Goal: Task Accomplishment & Management: Manage account settings

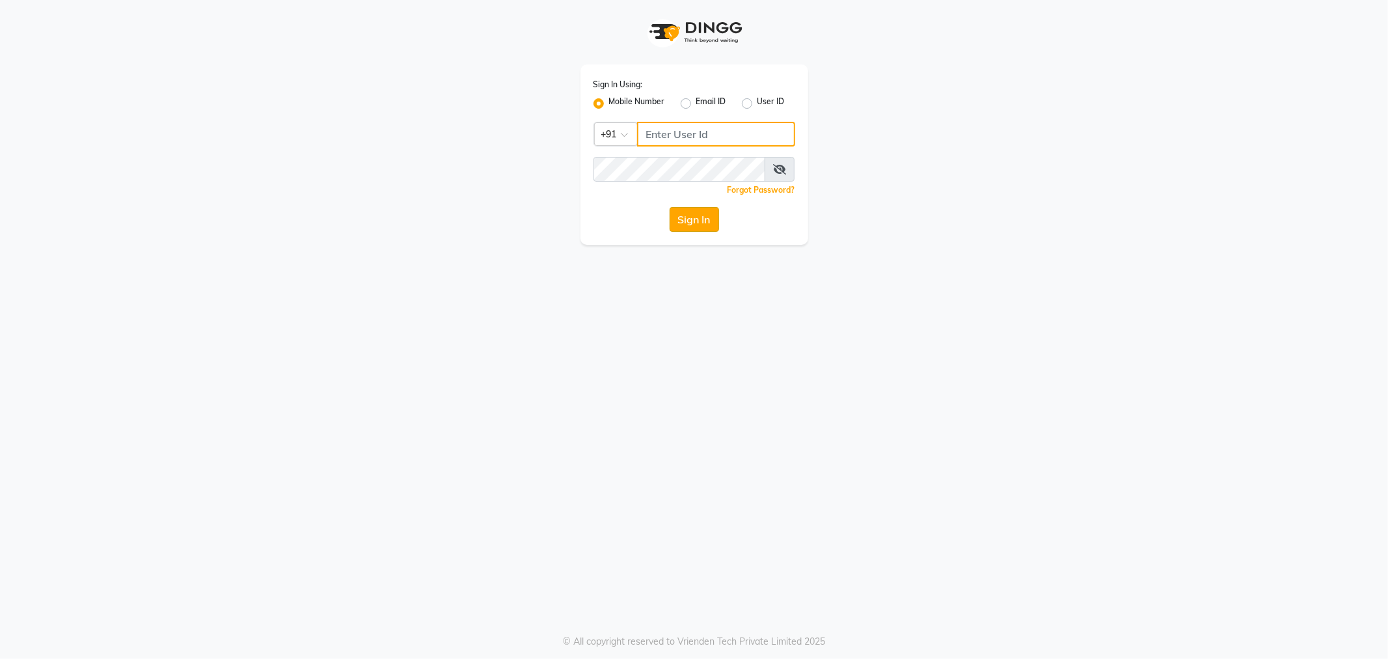
type input "8100331223"
click at [686, 213] on button "Sign In" at bounding box center [694, 219] width 49 height 25
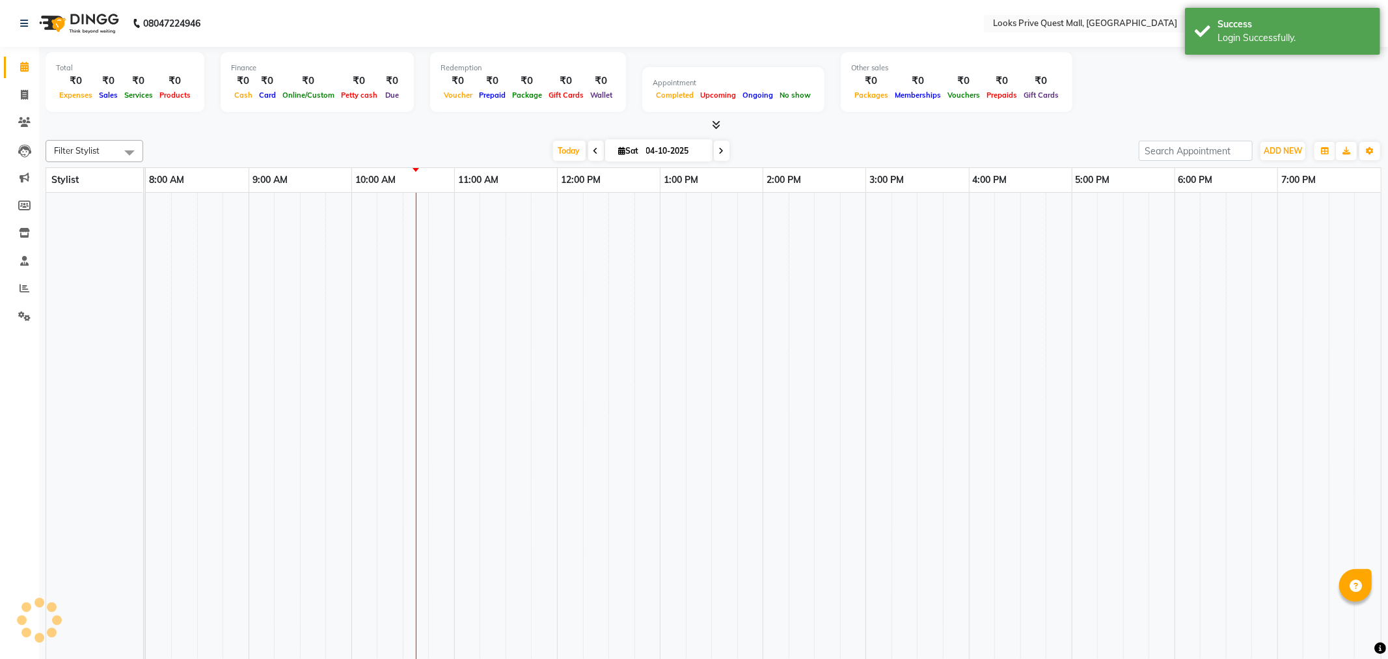
select select "en"
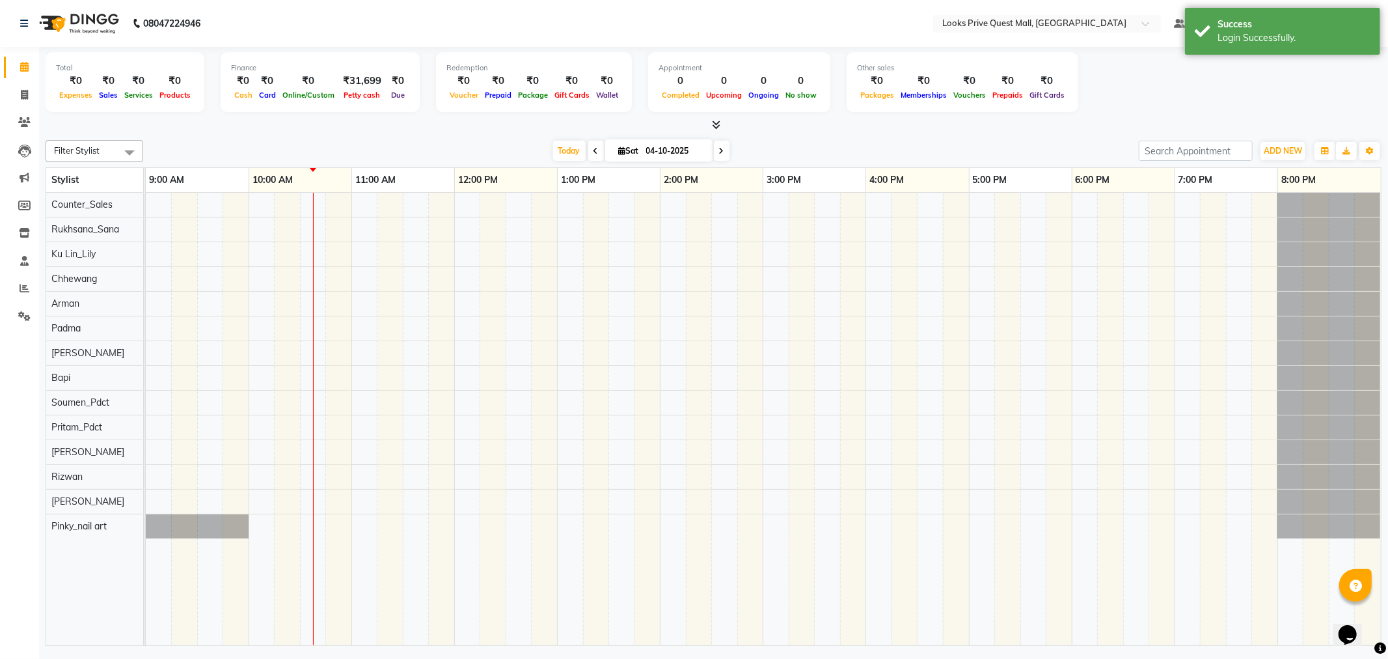
click at [18, 26] on div "08047224946" at bounding box center [110, 23] width 200 height 36
click at [25, 21] on icon at bounding box center [24, 23] width 8 height 9
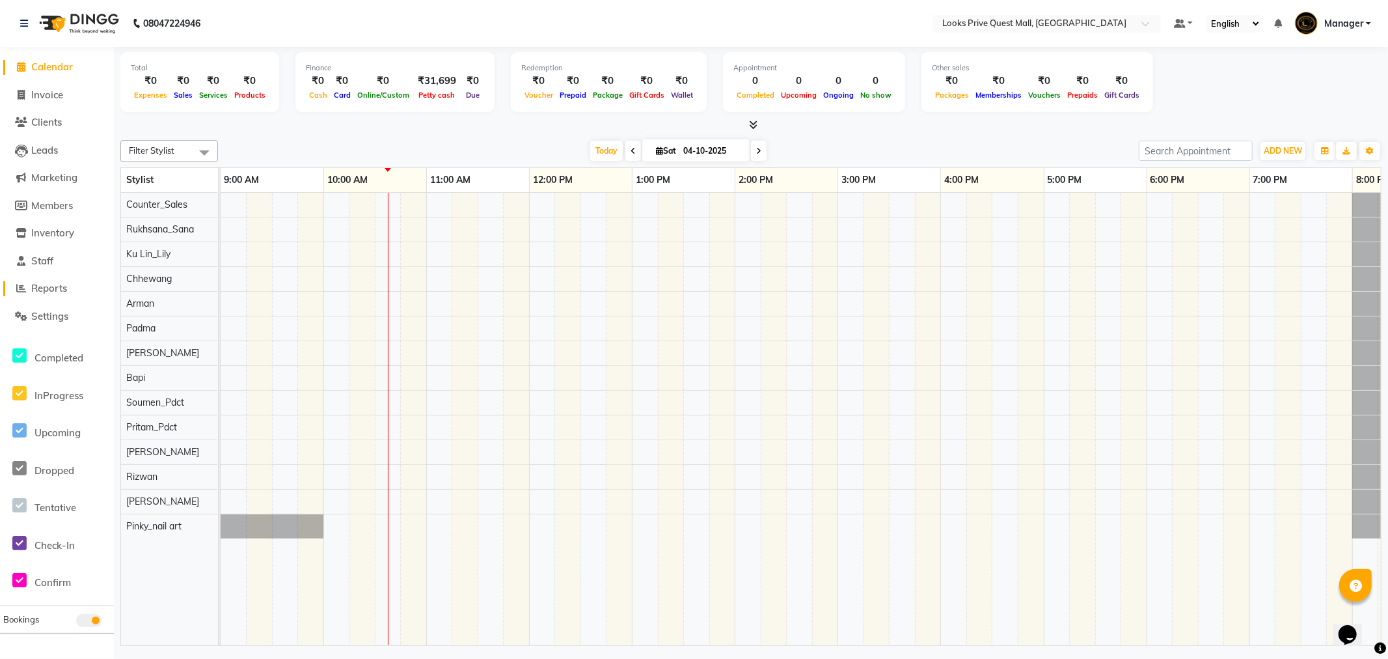
drag, startPoint x: 20, startPoint y: 98, endPoint x: 23, endPoint y: 283, distance: 184.8
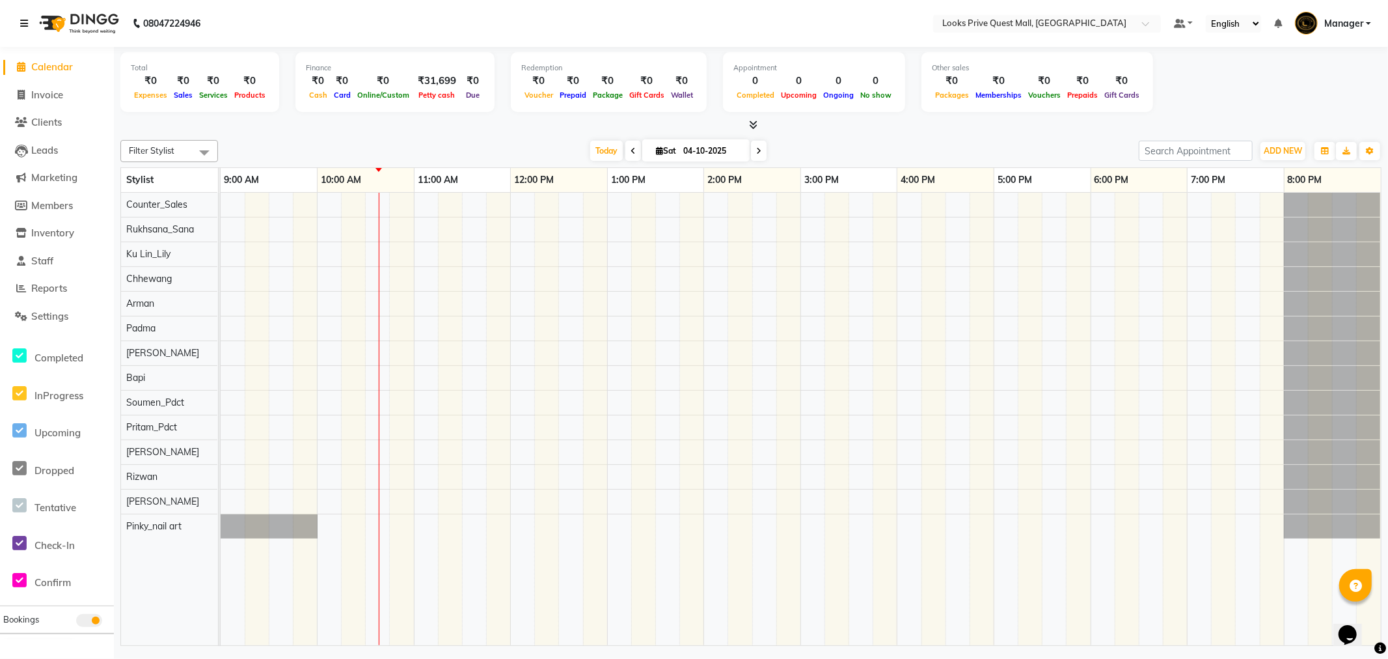
click at [27, 17] on link at bounding box center [26, 23] width 13 height 36
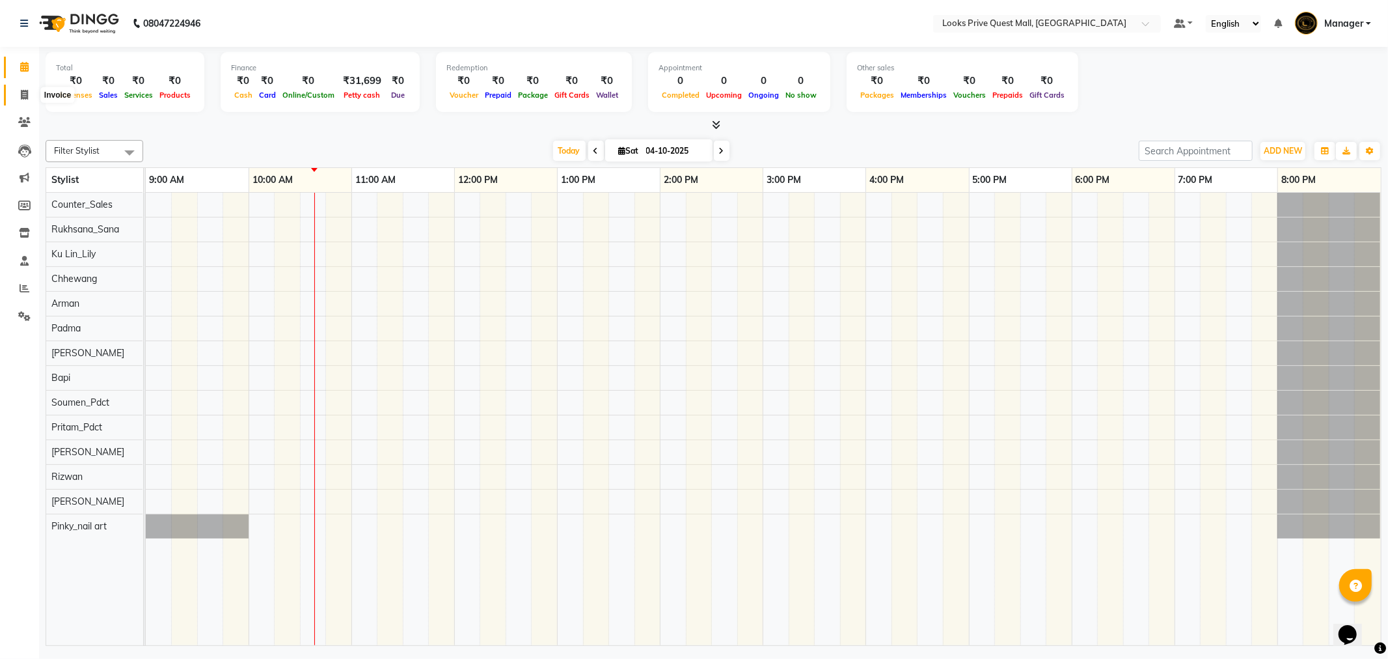
click at [25, 90] on icon at bounding box center [24, 95] width 7 height 10
select select "service"
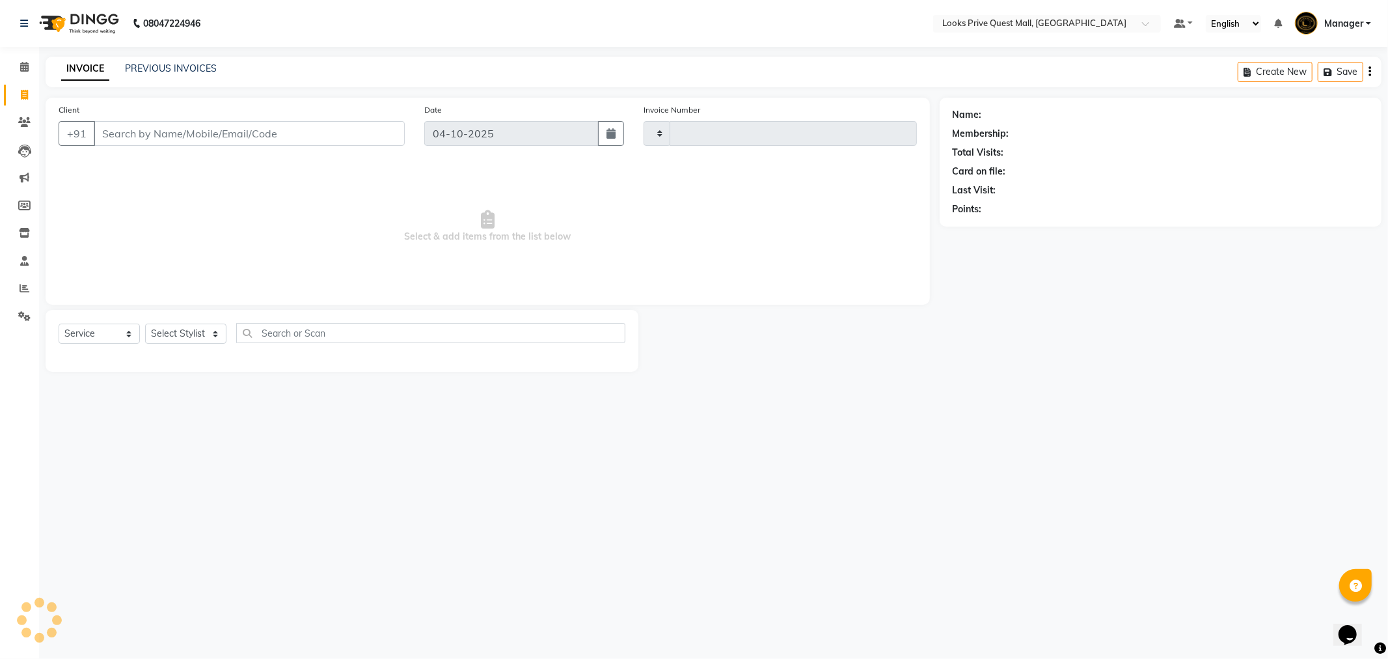
type input "4635"
select select "6141"
click at [183, 66] on link "PREVIOUS INVOICES" at bounding box center [171, 68] width 92 height 12
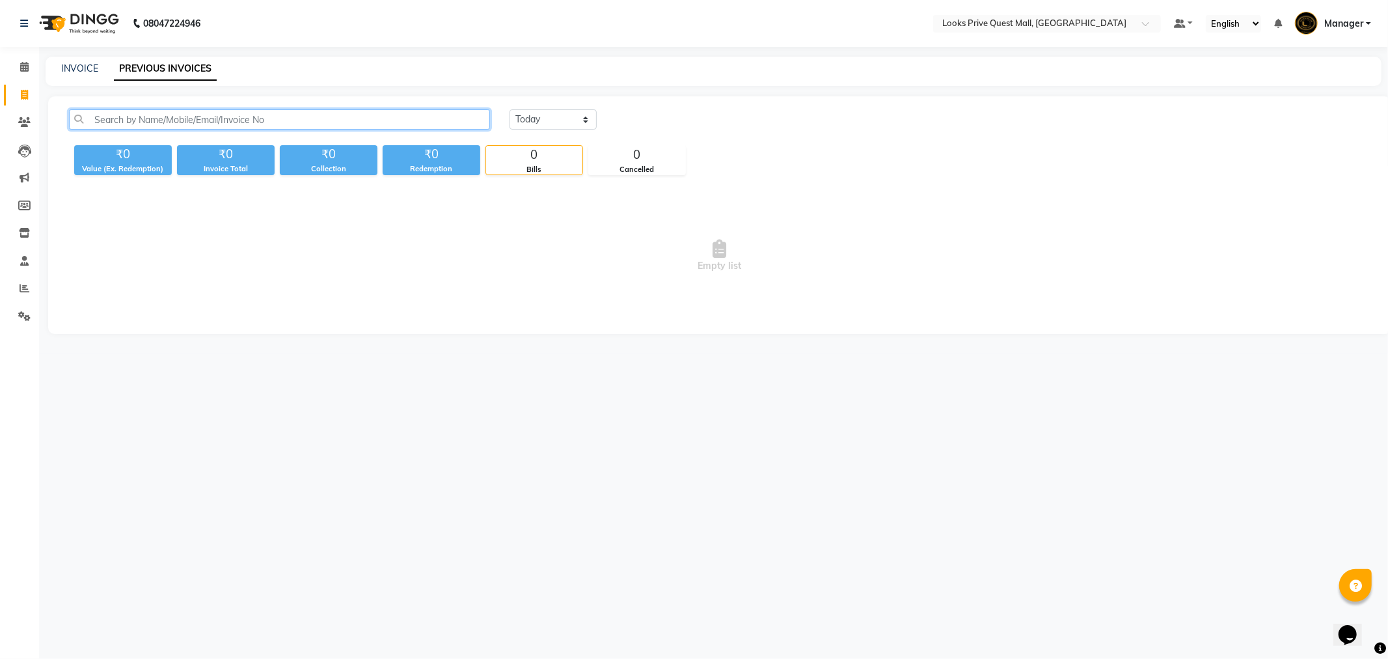
click at [198, 113] on input "text" at bounding box center [279, 119] width 421 height 20
type input "9"
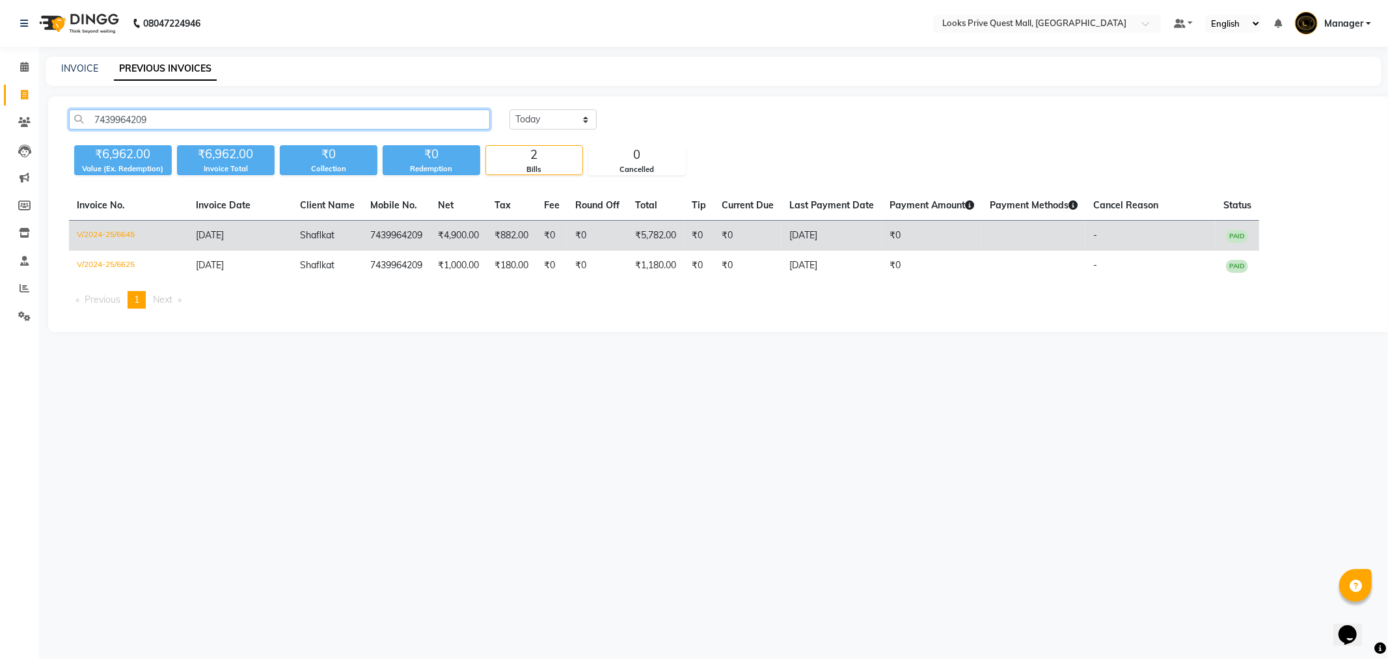
type input "7439964209"
click at [101, 229] on td "V/2024-25/6645" at bounding box center [128, 236] width 119 height 31
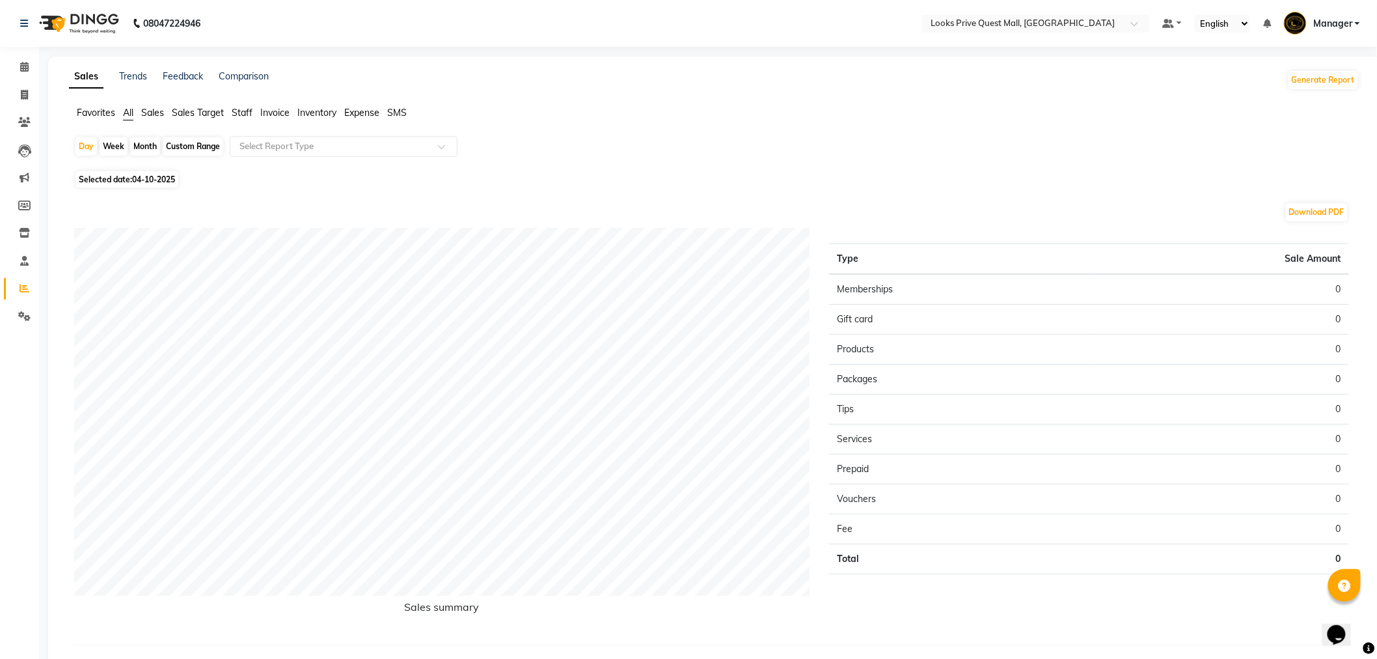
click at [243, 114] on span "Staff" at bounding box center [242, 113] width 21 height 12
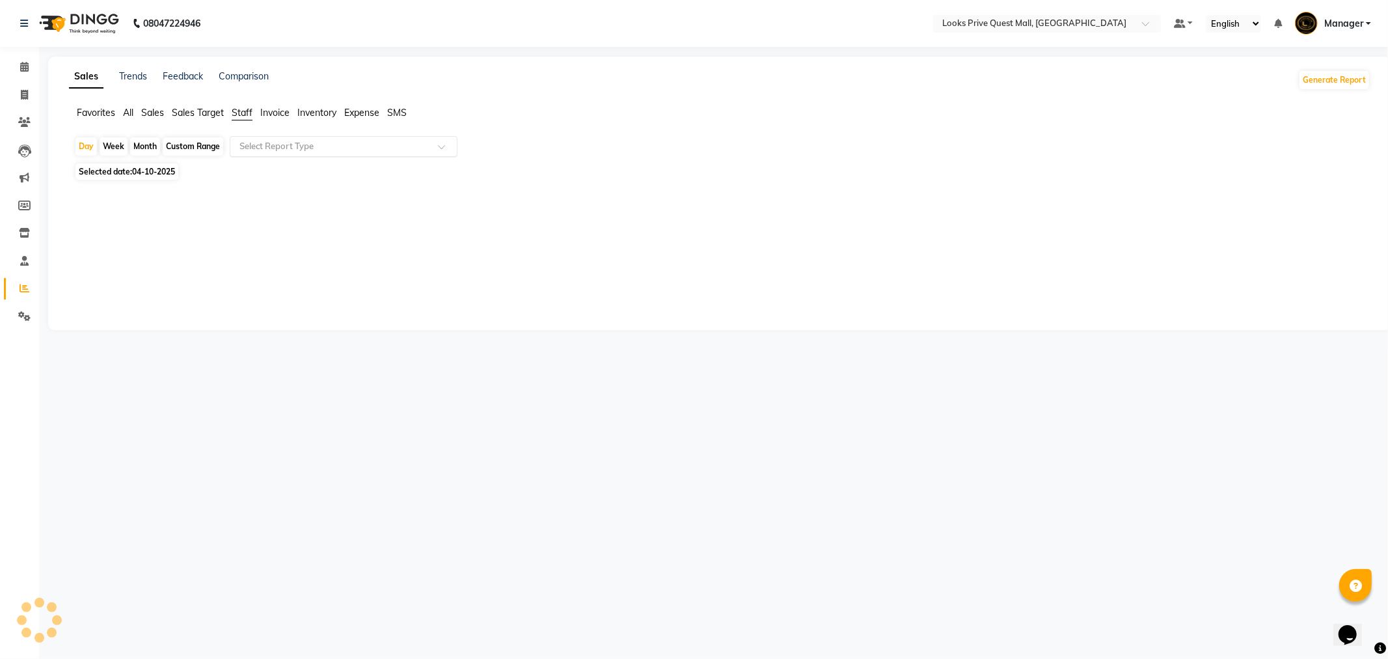
click at [280, 146] on input "text" at bounding box center [330, 146] width 187 height 13
click at [144, 160] on div "Day Week Month Custom Range Select Report Type Selected date: 04-10-2025 ★ Mark…" at bounding box center [719, 232] width 1301 height 193
click at [161, 168] on span "04-10-2025" at bounding box center [153, 172] width 43 height 10
select select "10"
select select "2025"
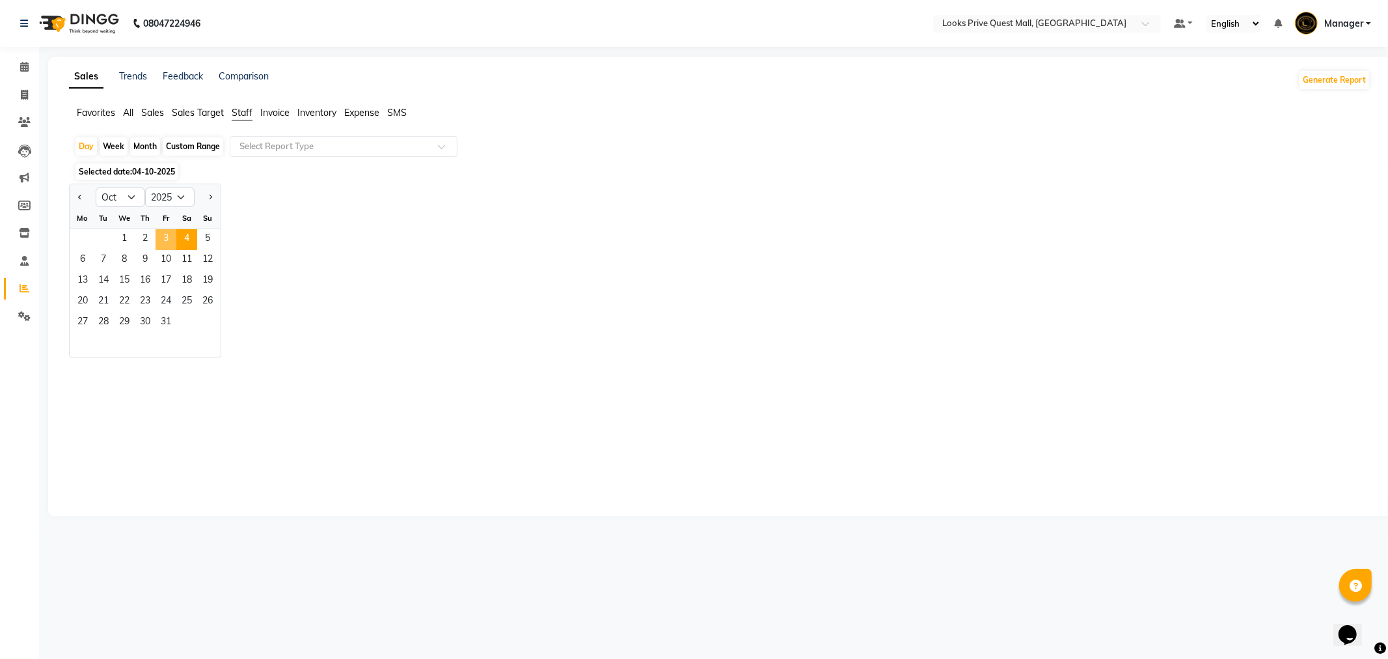
click at [170, 241] on span "3" at bounding box center [166, 239] width 21 height 21
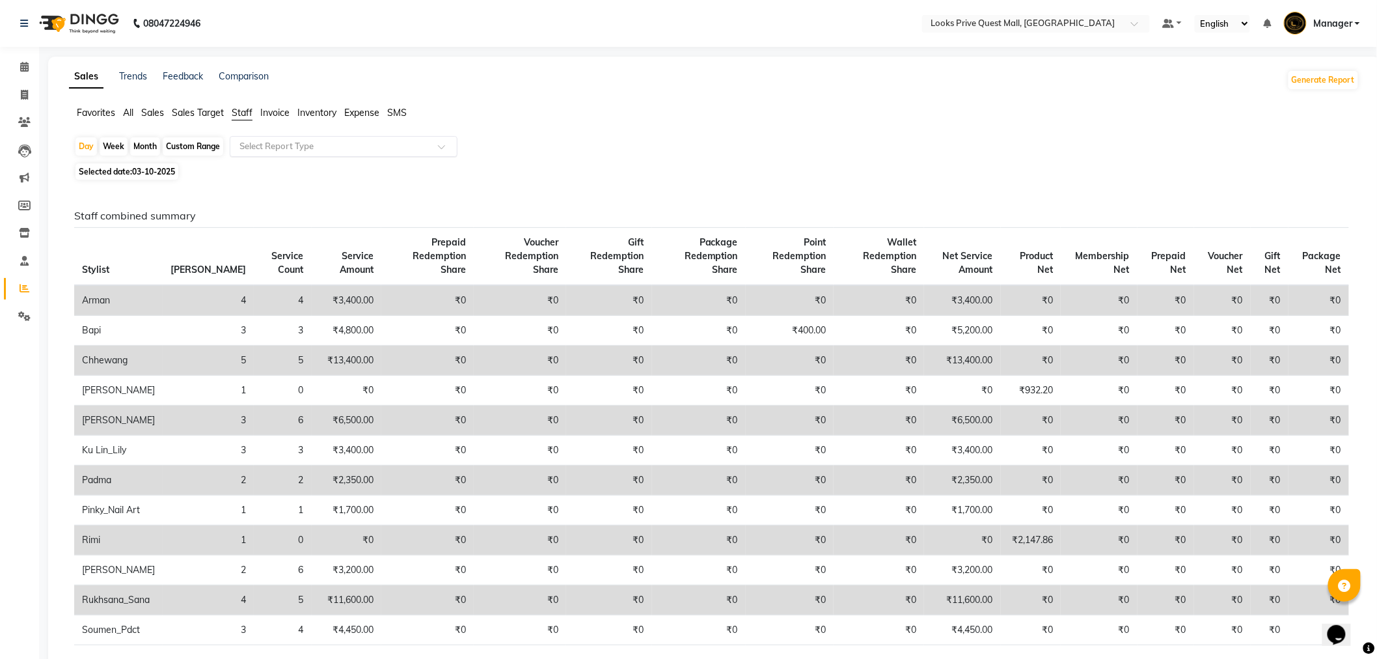
click at [313, 141] on input "text" at bounding box center [330, 146] width 187 height 13
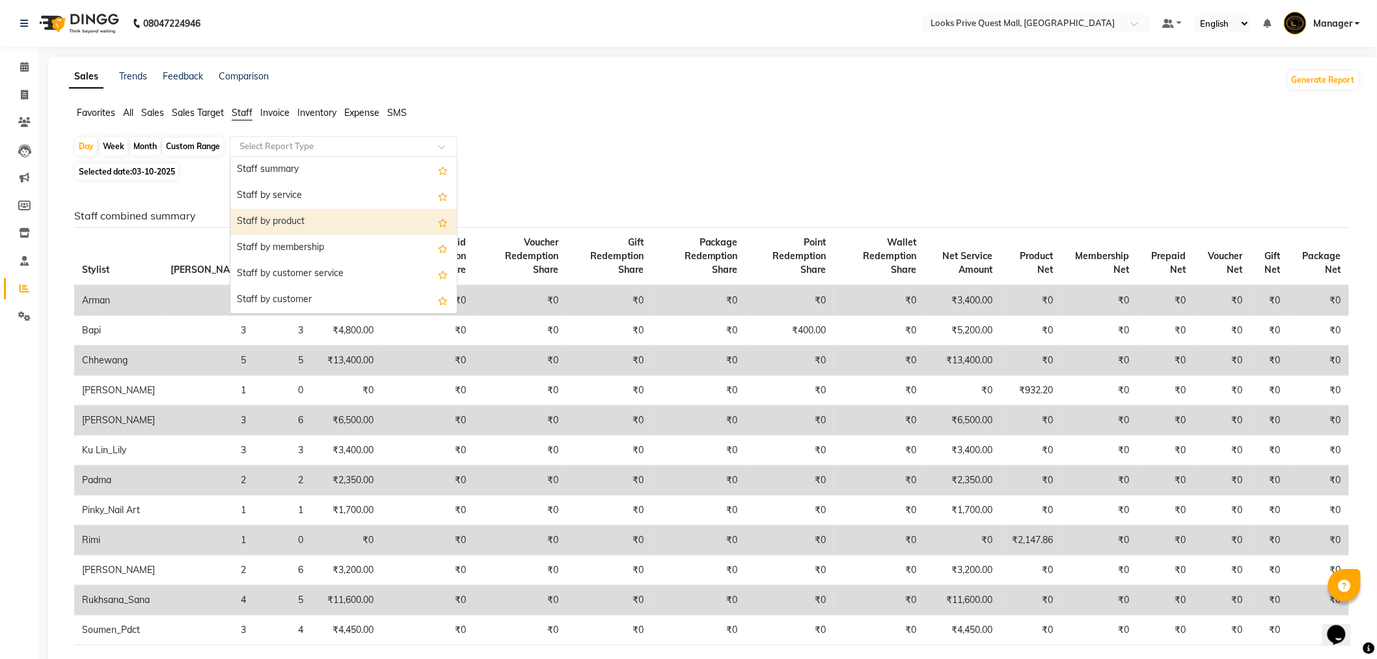
click at [331, 221] on div "Staff by product" at bounding box center [343, 222] width 226 height 26
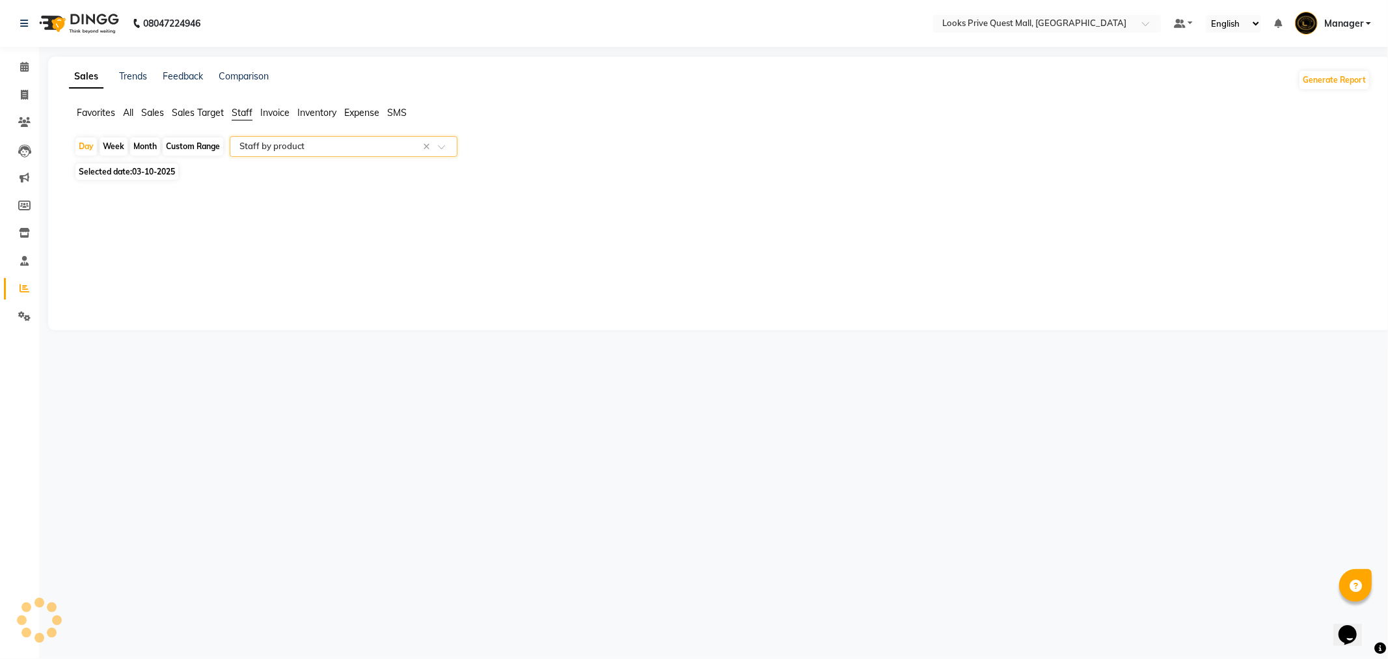
select select "full_report"
select select "pdf"
click at [1118, 482] on div at bounding box center [711, 437] width 1275 height 455
click at [285, 144] on input "text" at bounding box center [330, 146] width 187 height 13
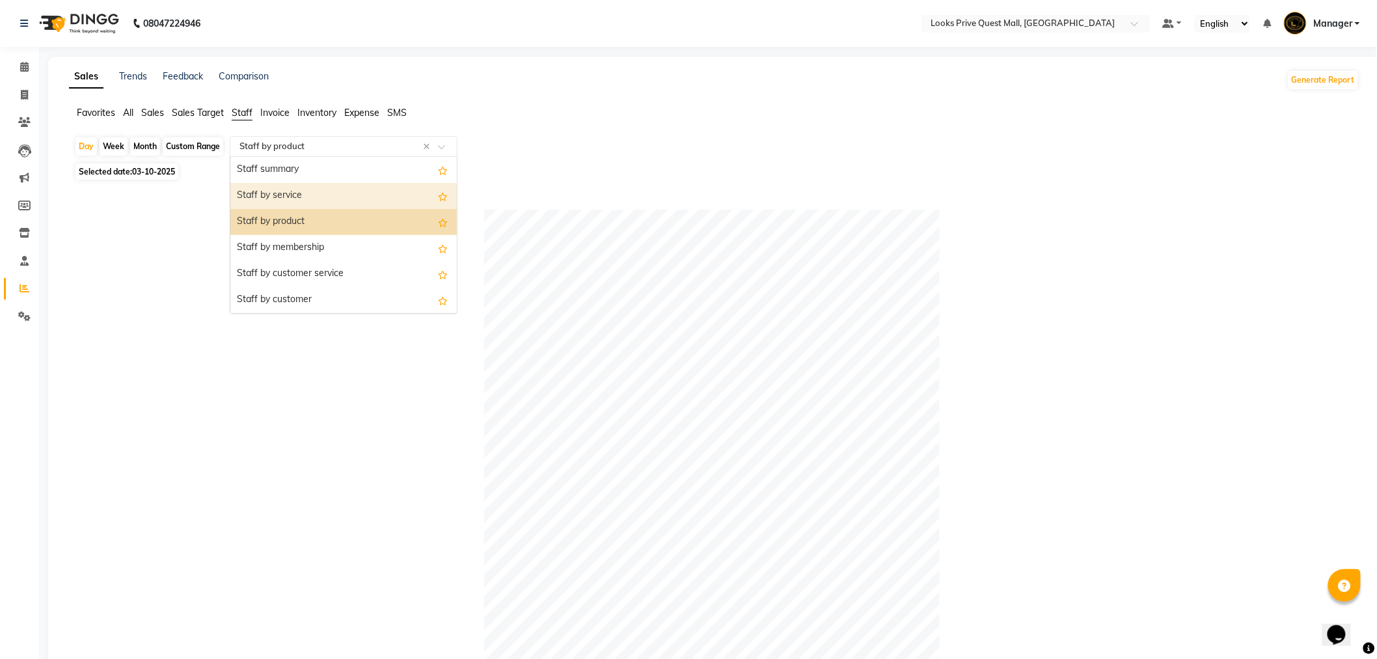
click at [290, 193] on div "Staff by service" at bounding box center [343, 196] width 226 height 26
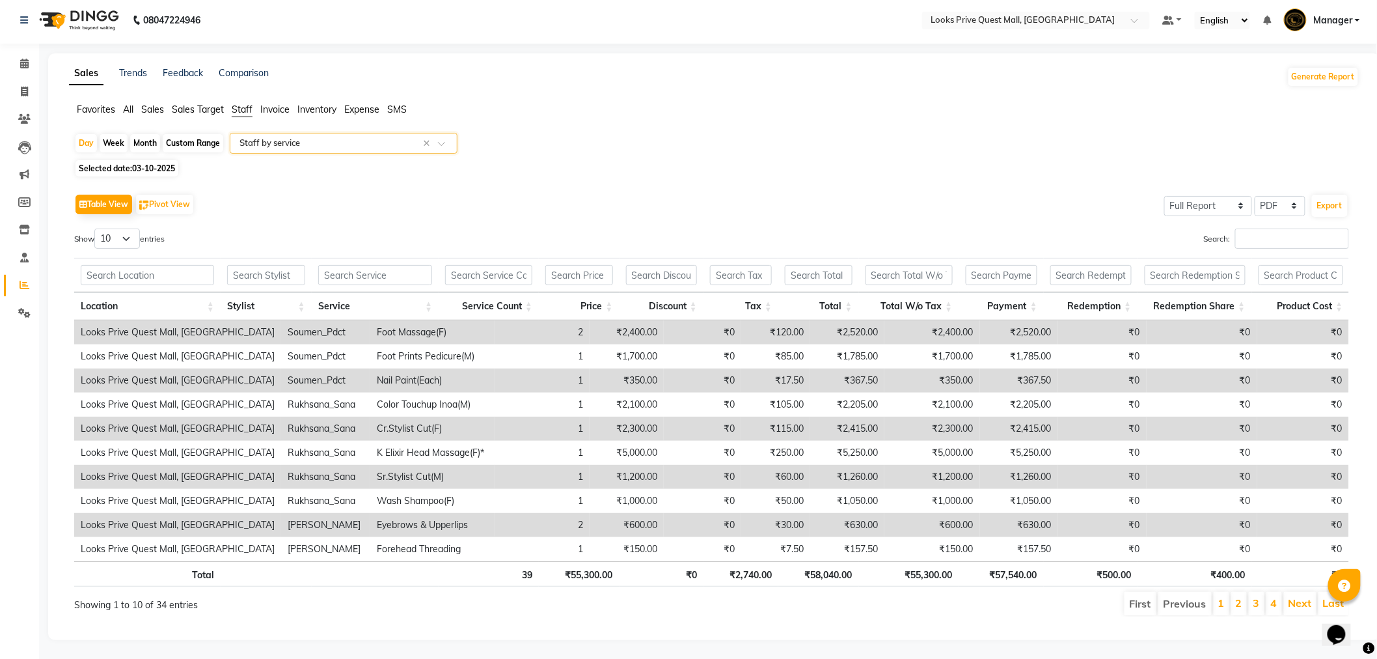
scroll to position [15, 0]
click at [1247, 228] on input "Search:" at bounding box center [1292, 238] width 114 height 20
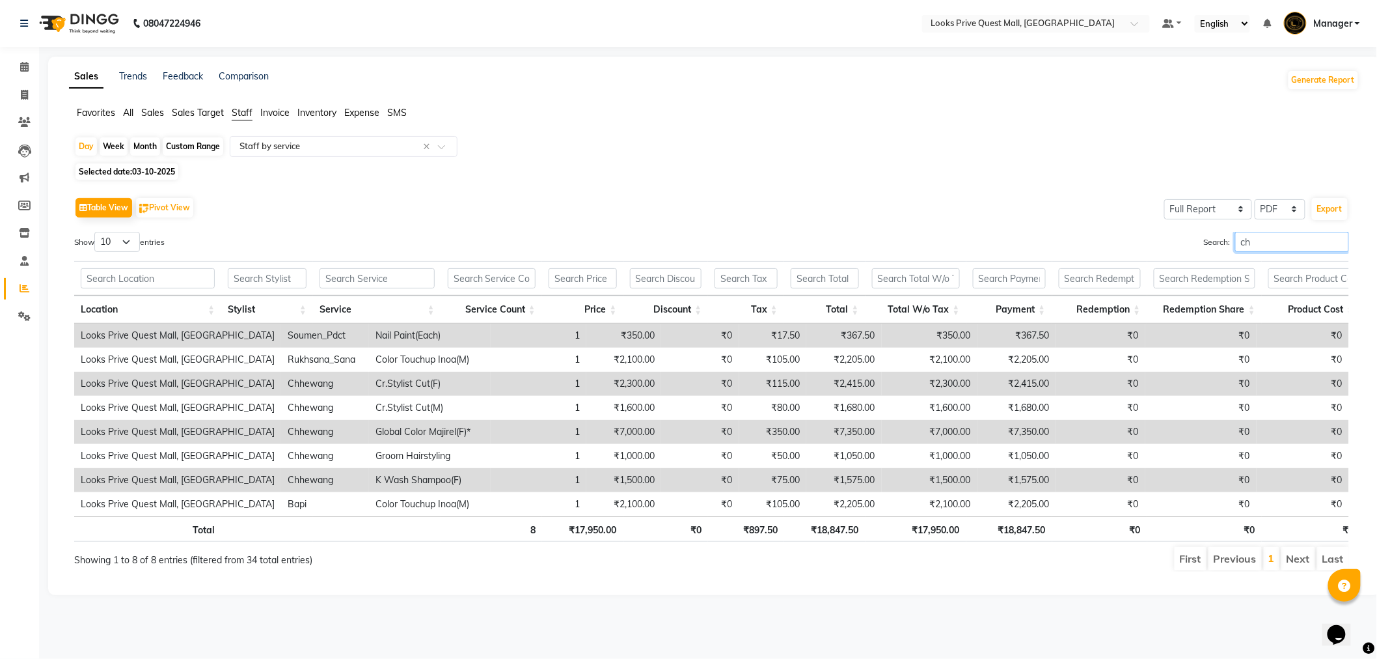
scroll to position [0, 0]
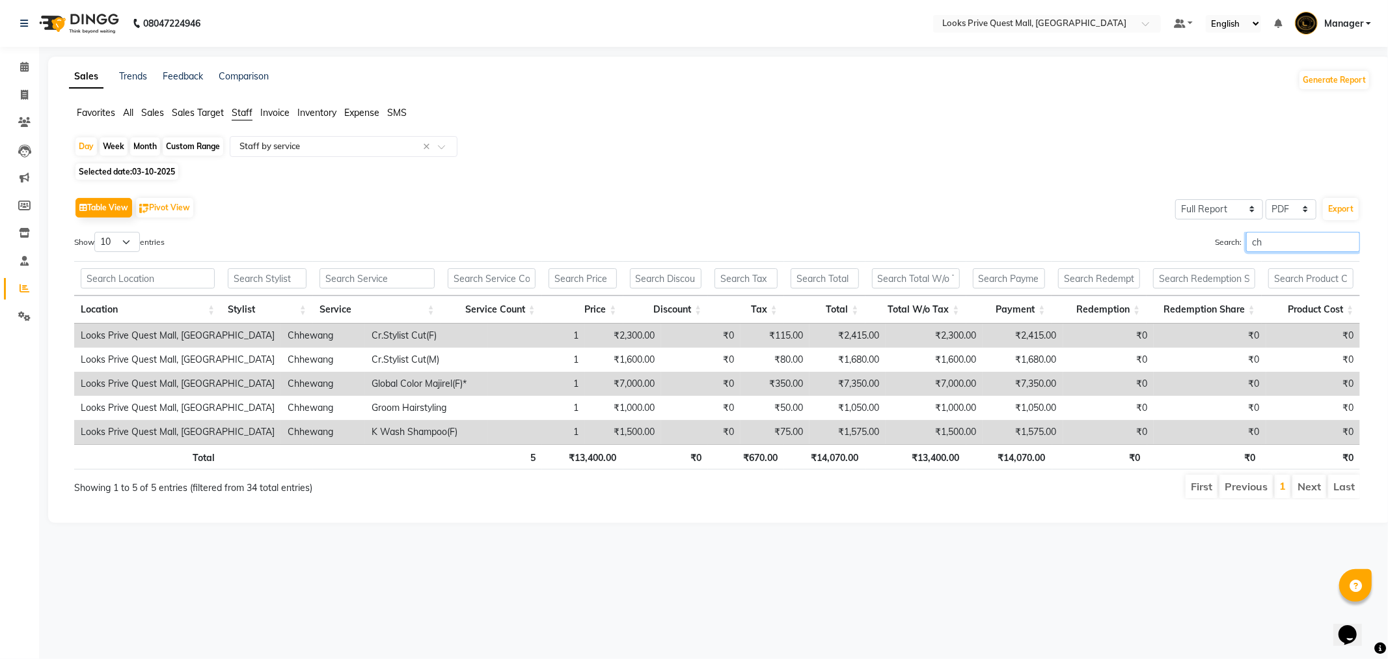
type input "c"
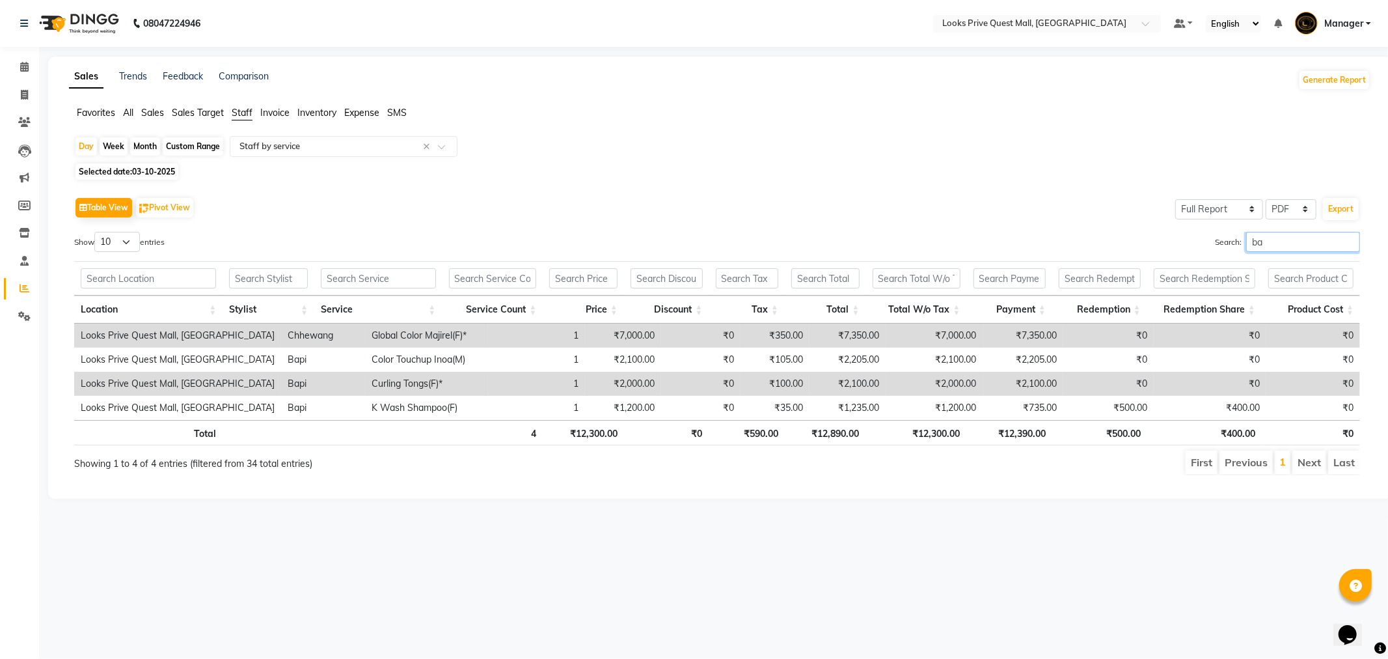
type input "b"
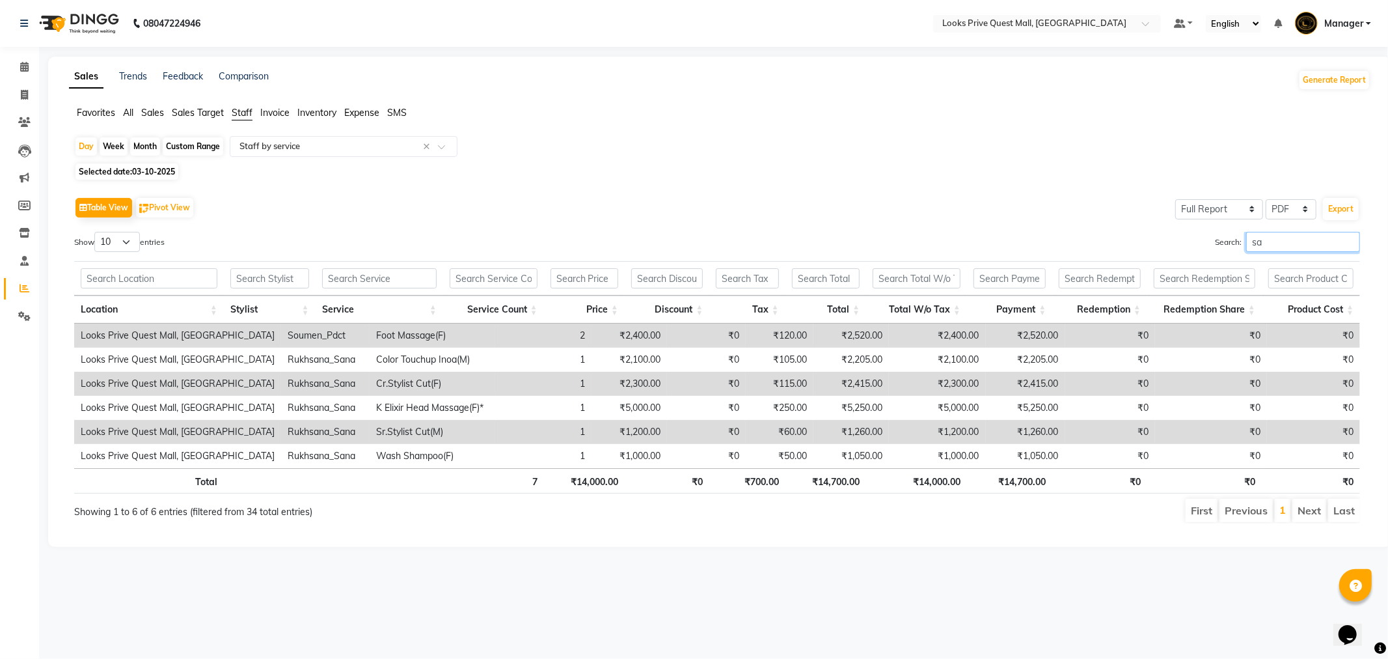
type input "s"
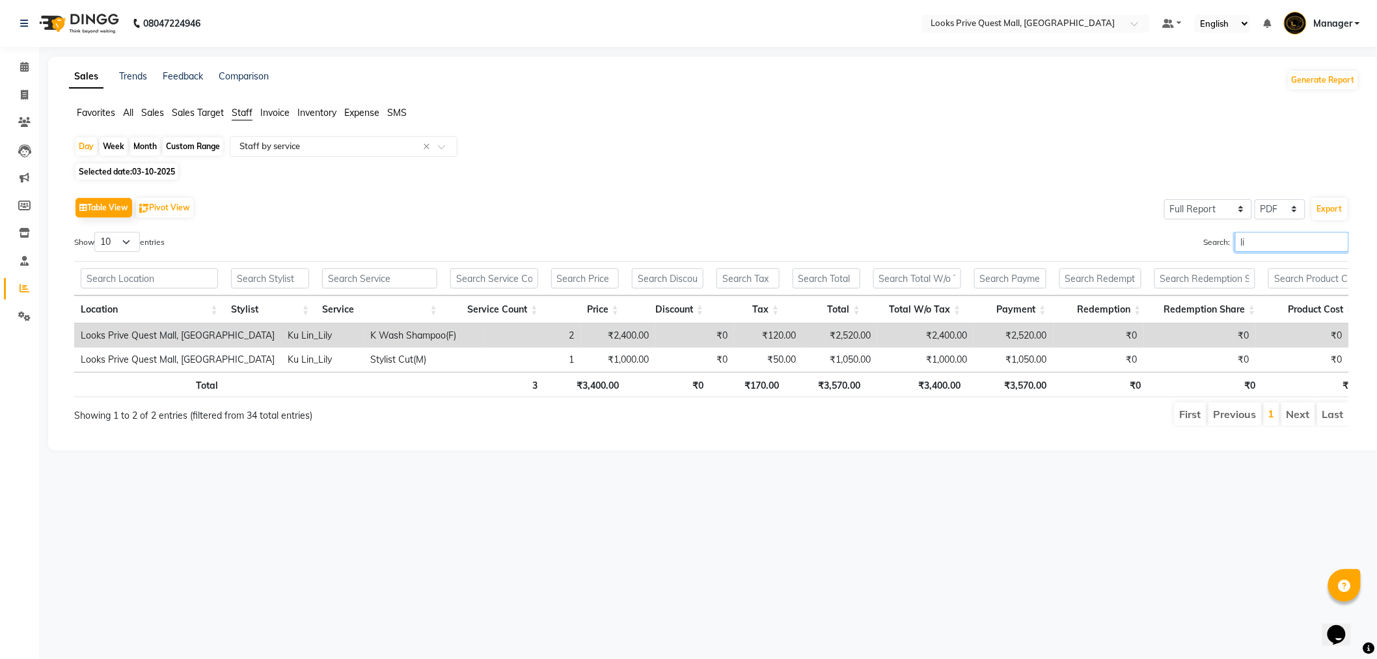
type input "l"
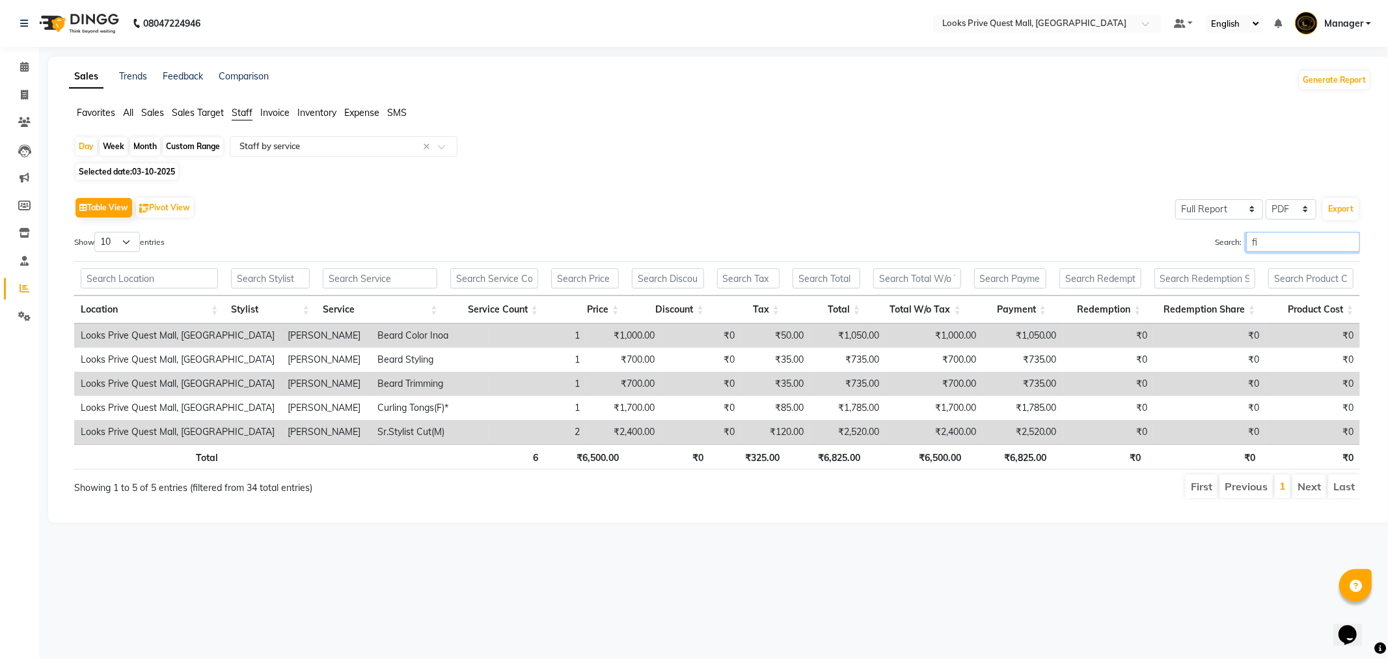
type input "f"
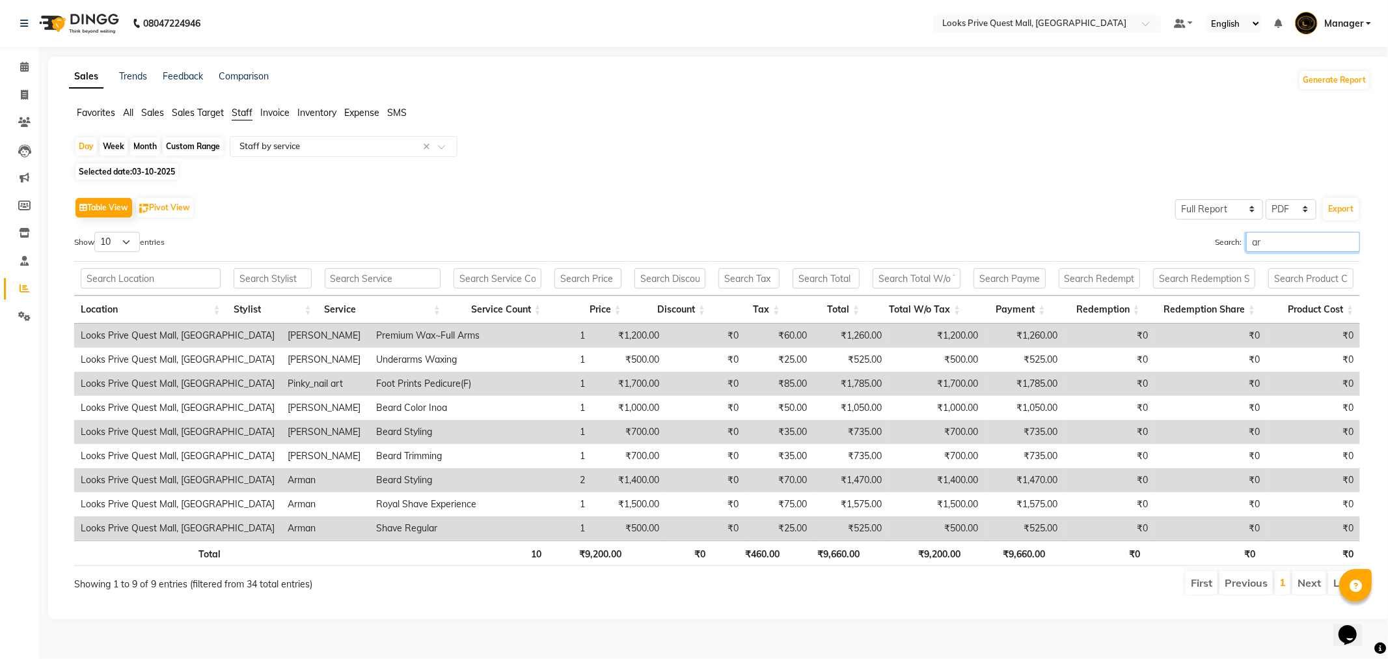
type input "a"
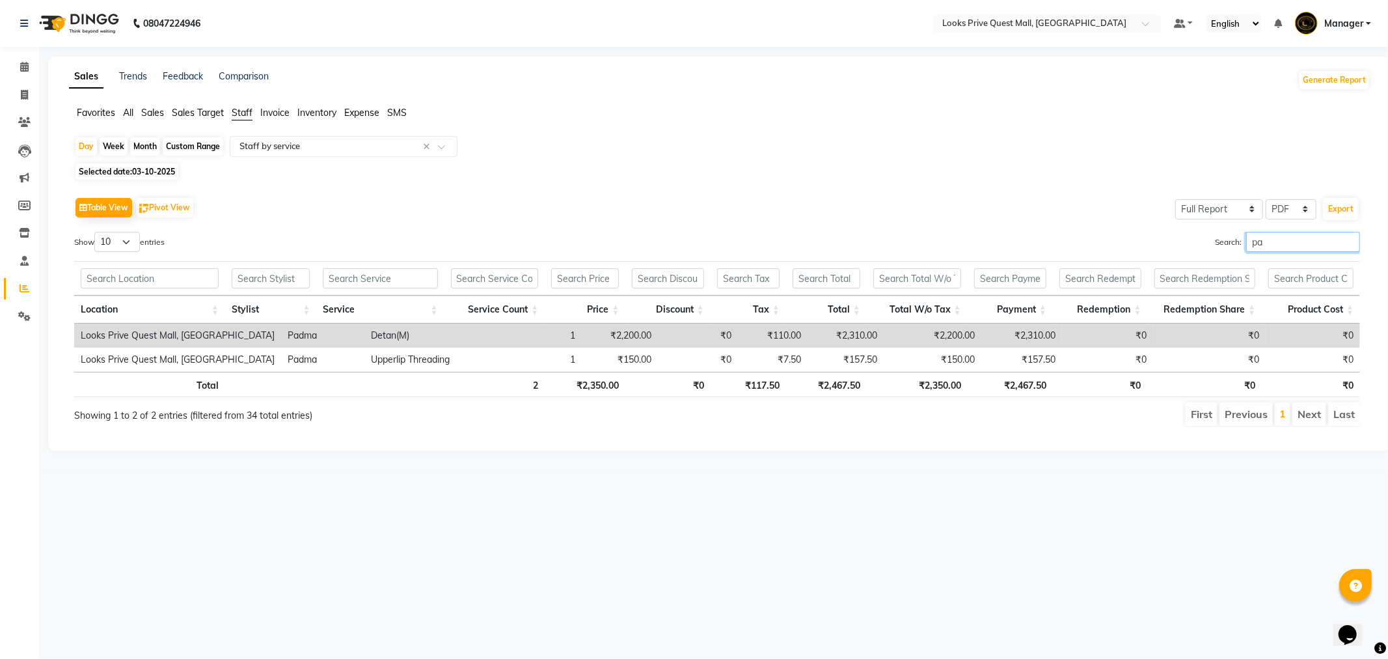
type input "p"
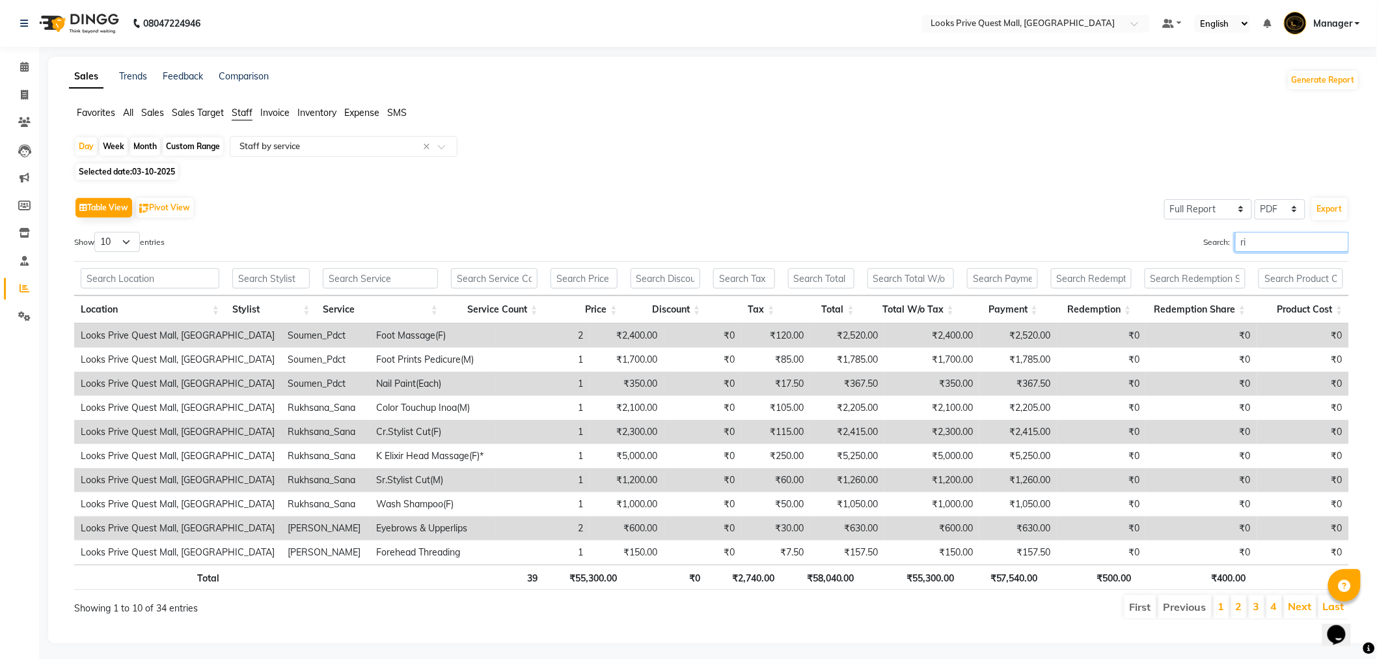
type input "r"
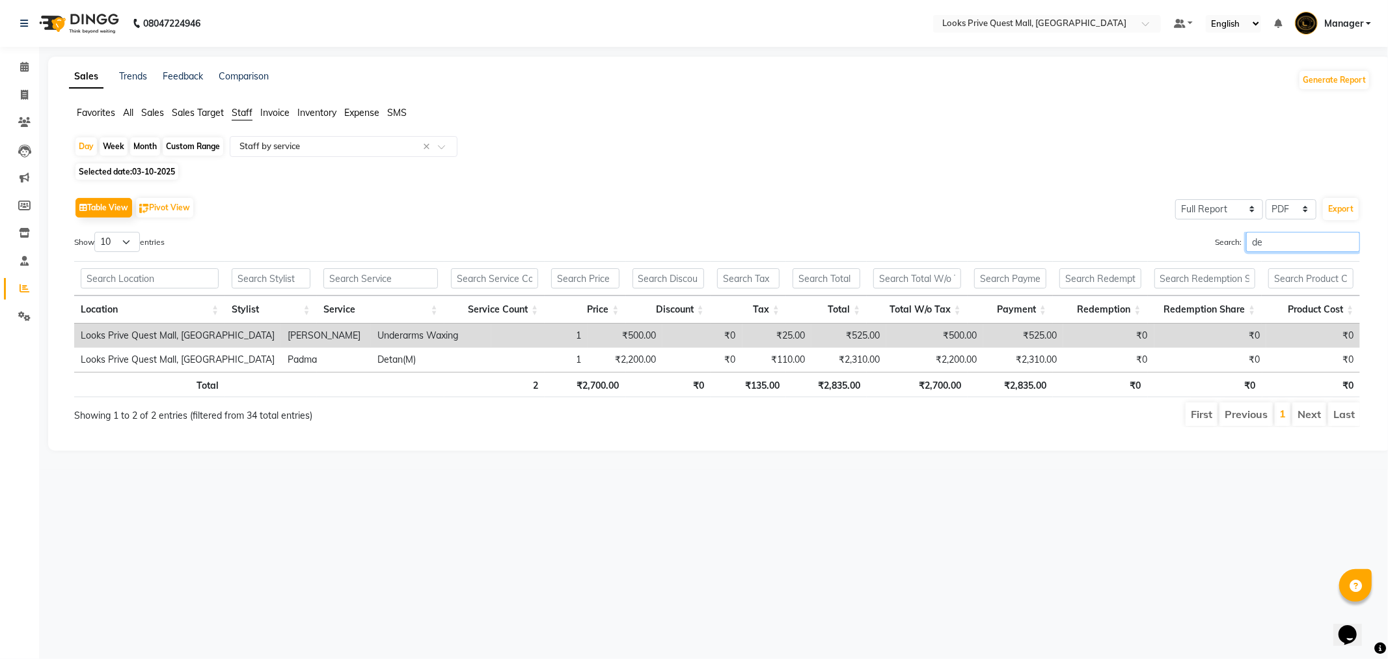
type input "d"
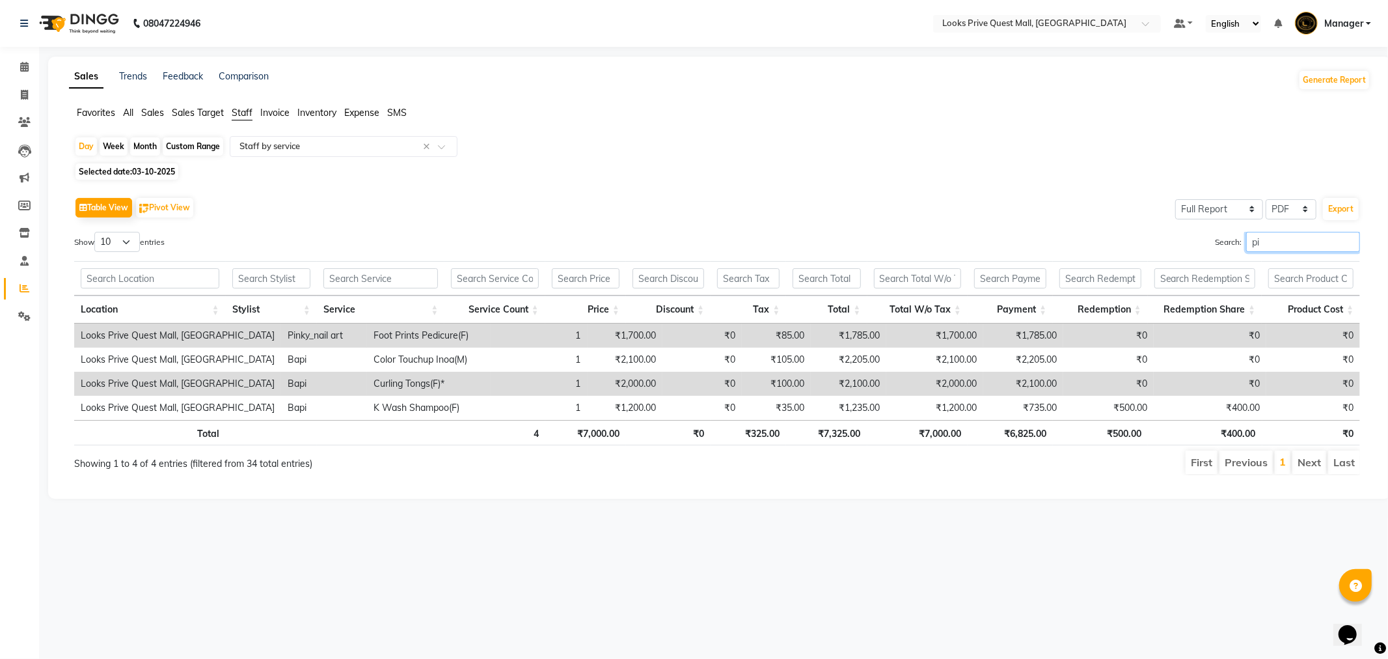
type input "p"
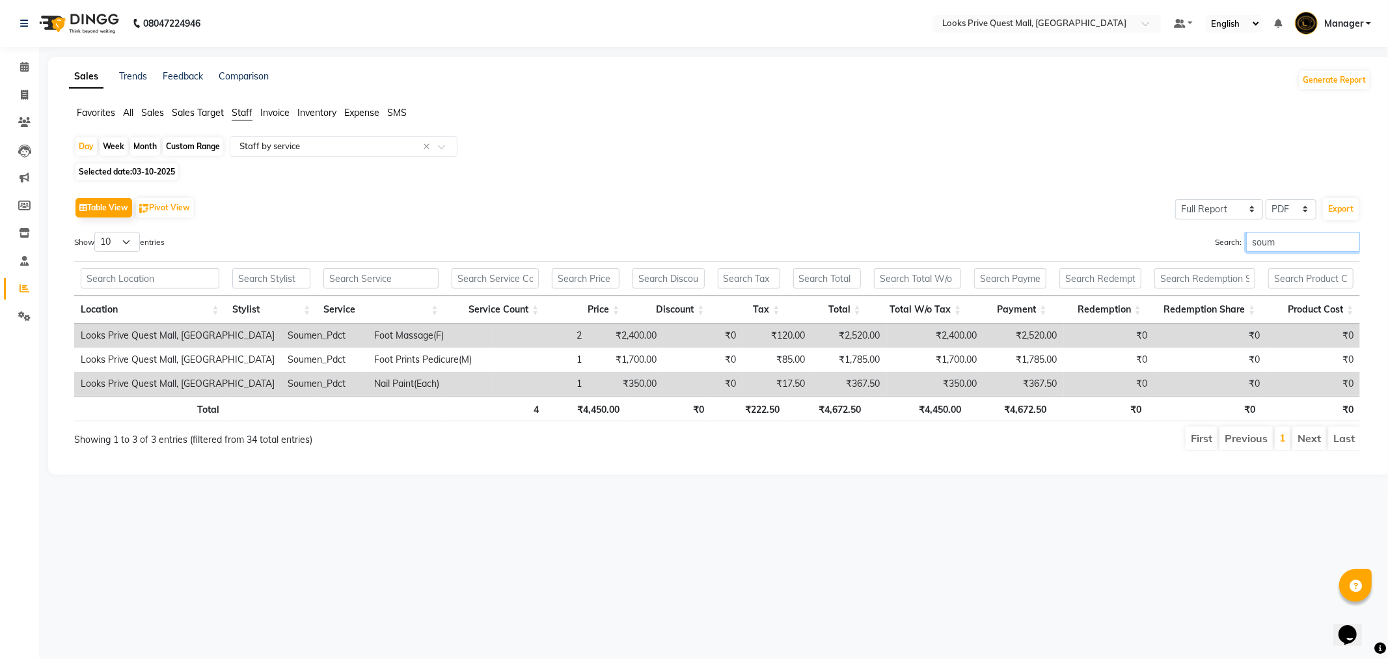
type input "soum"
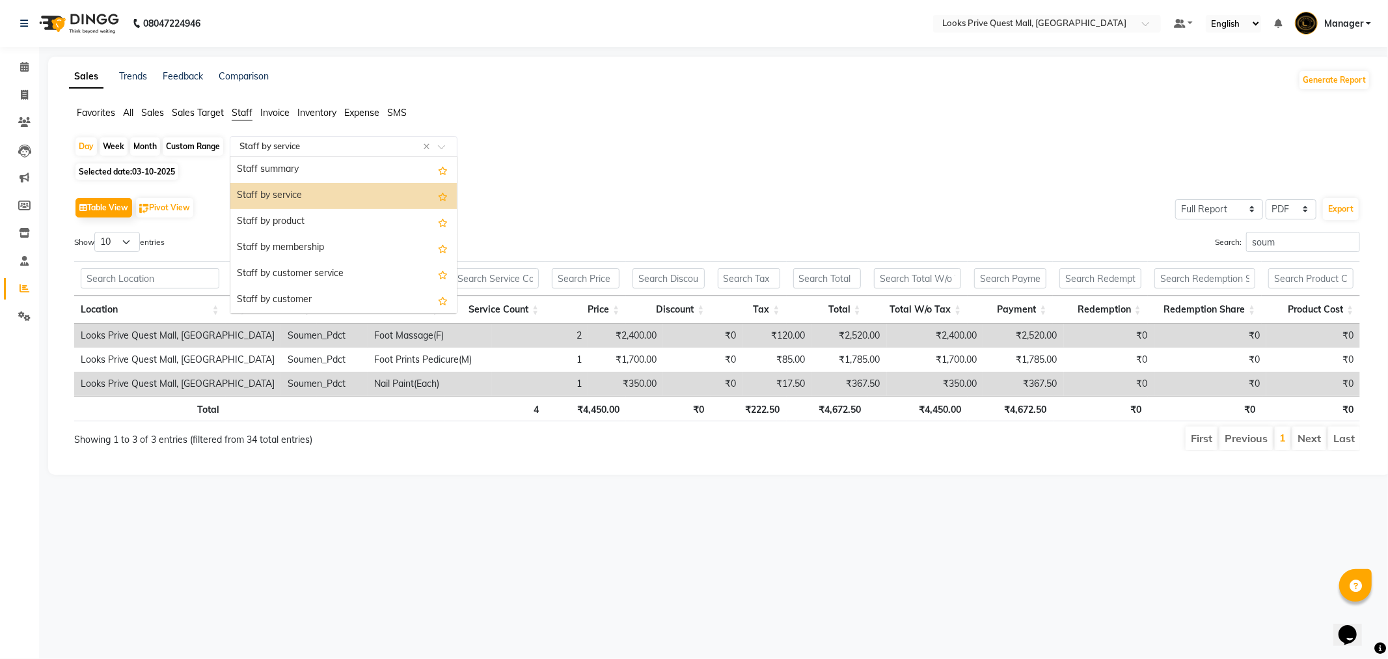
click at [375, 144] on input "text" at bounding box center [330, 146] width 187 height 13
click at [356, 213] on div "Staff by product" at bounding box center [343, 222] width 226 height 26
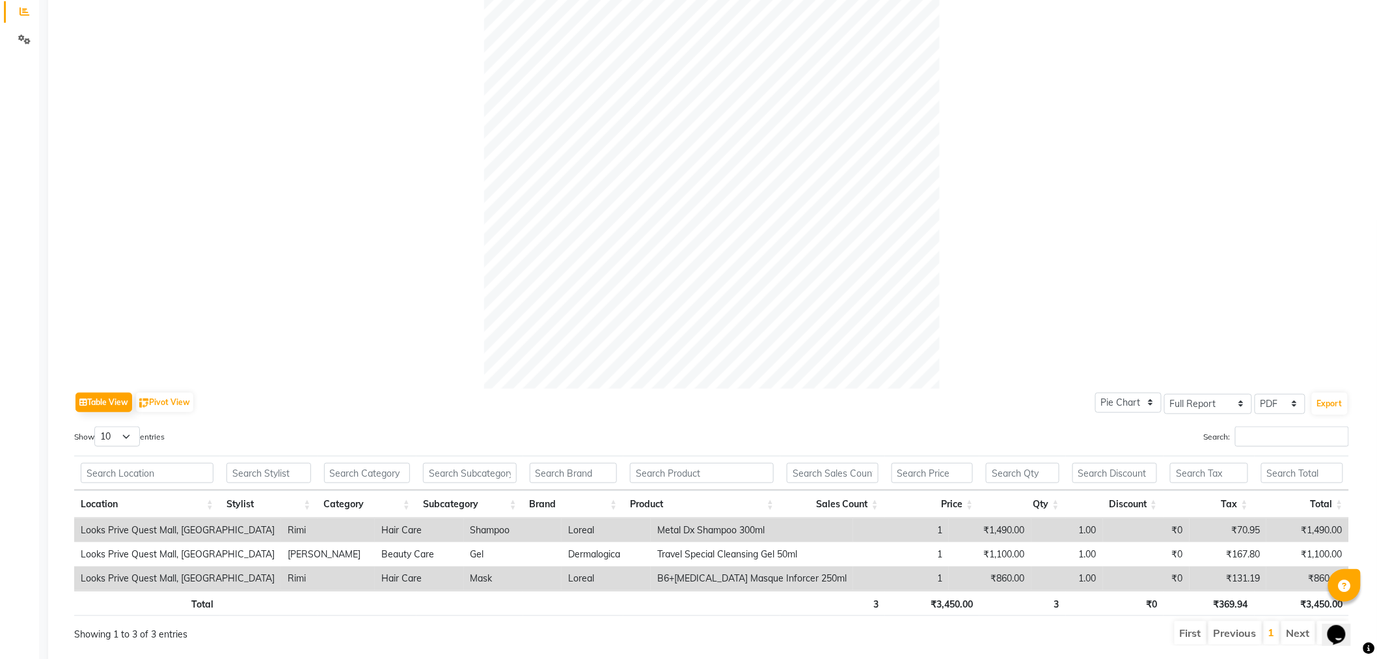
scroll to position [318, 0]
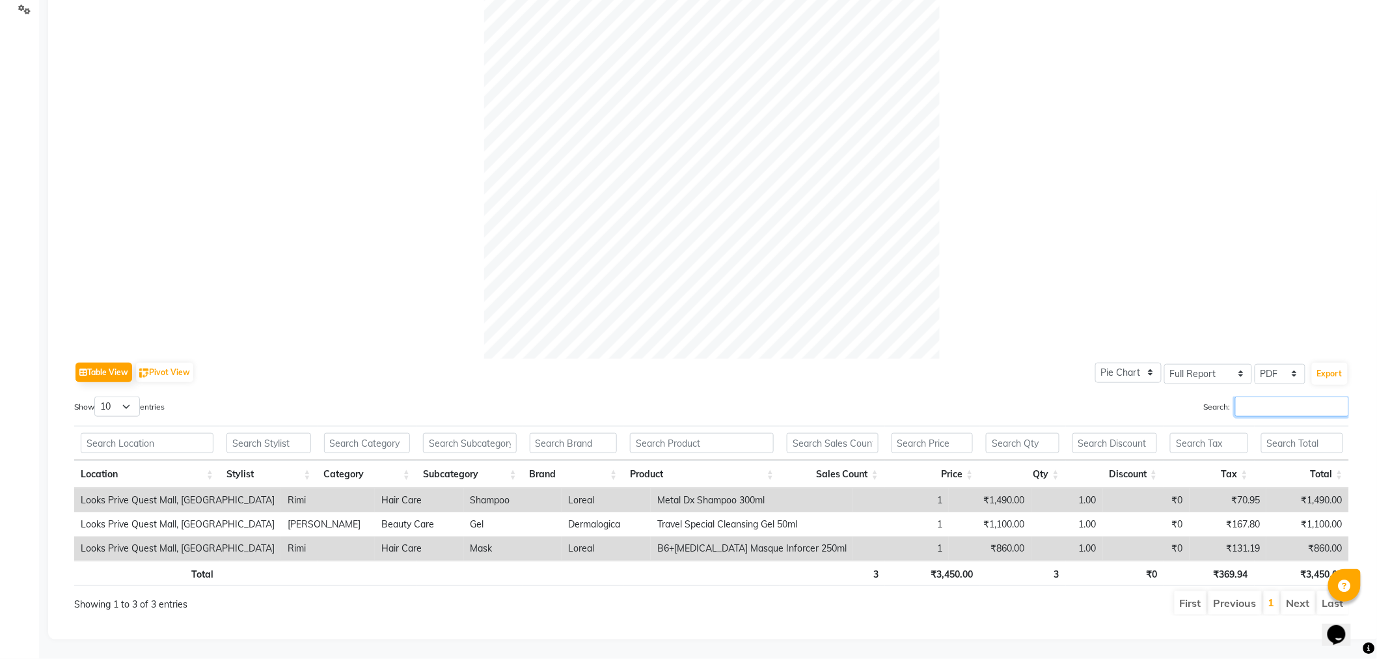
click at [1256, 396] on input "Search:" at bounding box center [1292, 406] width 114 height 20
type input "r"
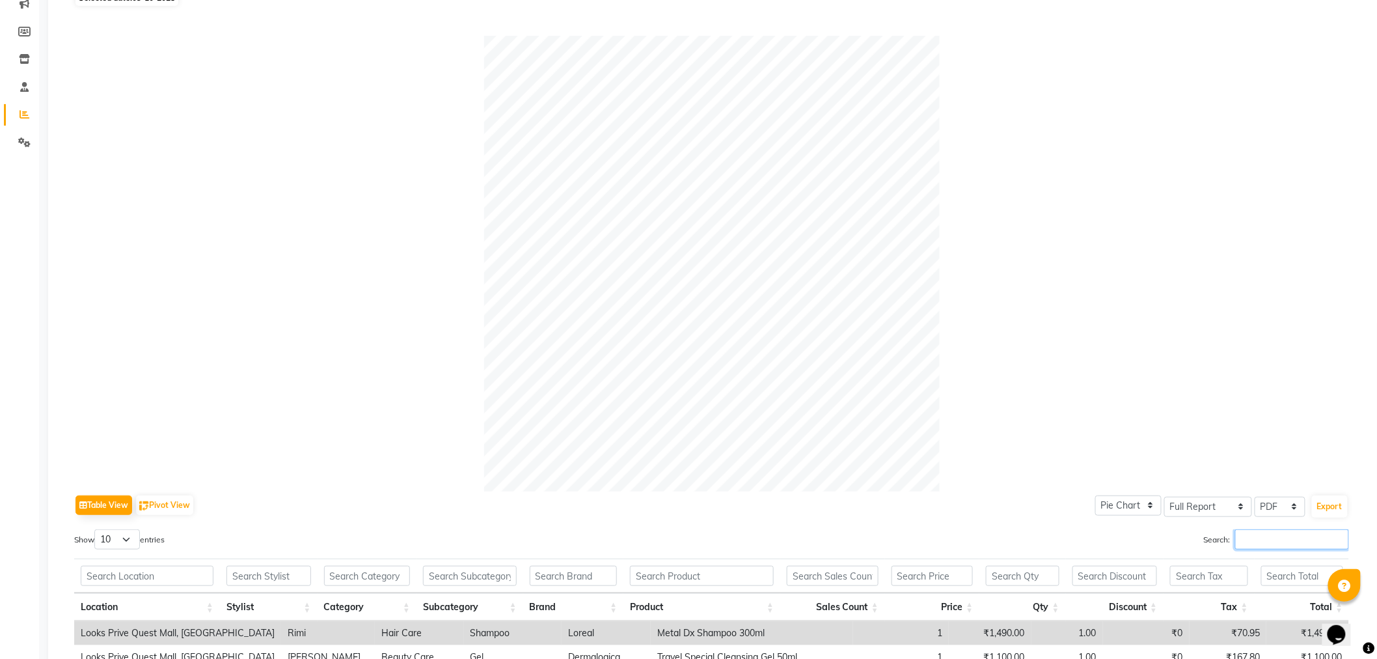
scroll to position [0, 0]
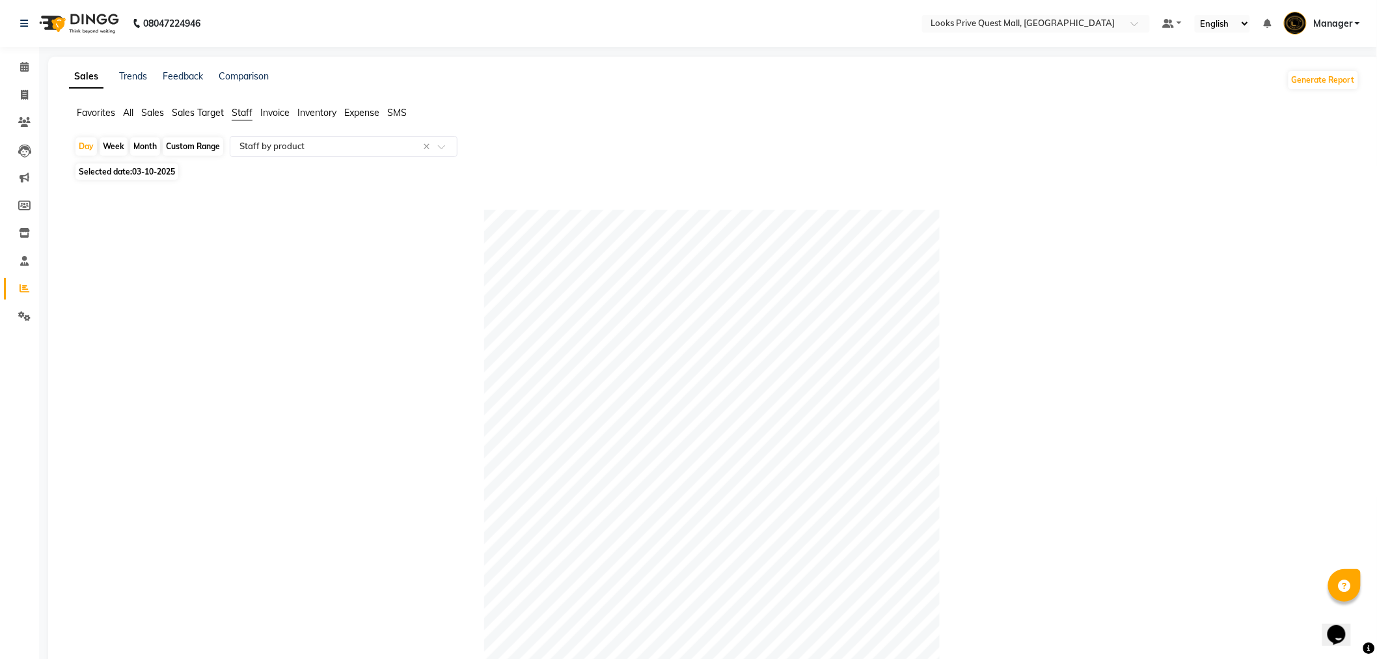
click at [281, 113] on span "Invoice" at bounding box center [274, 113] width 29 height 12
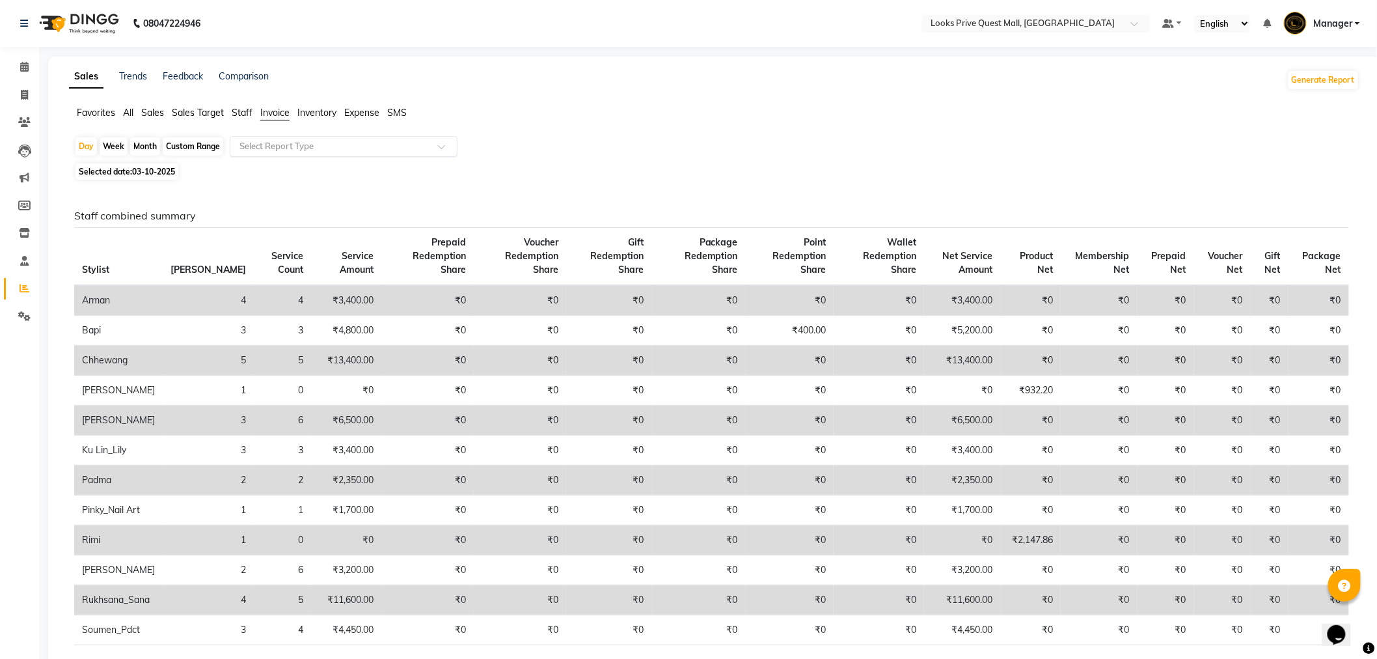
click at [304, 151] on input "text" at bounding box center [330, 146] width 187 height 13
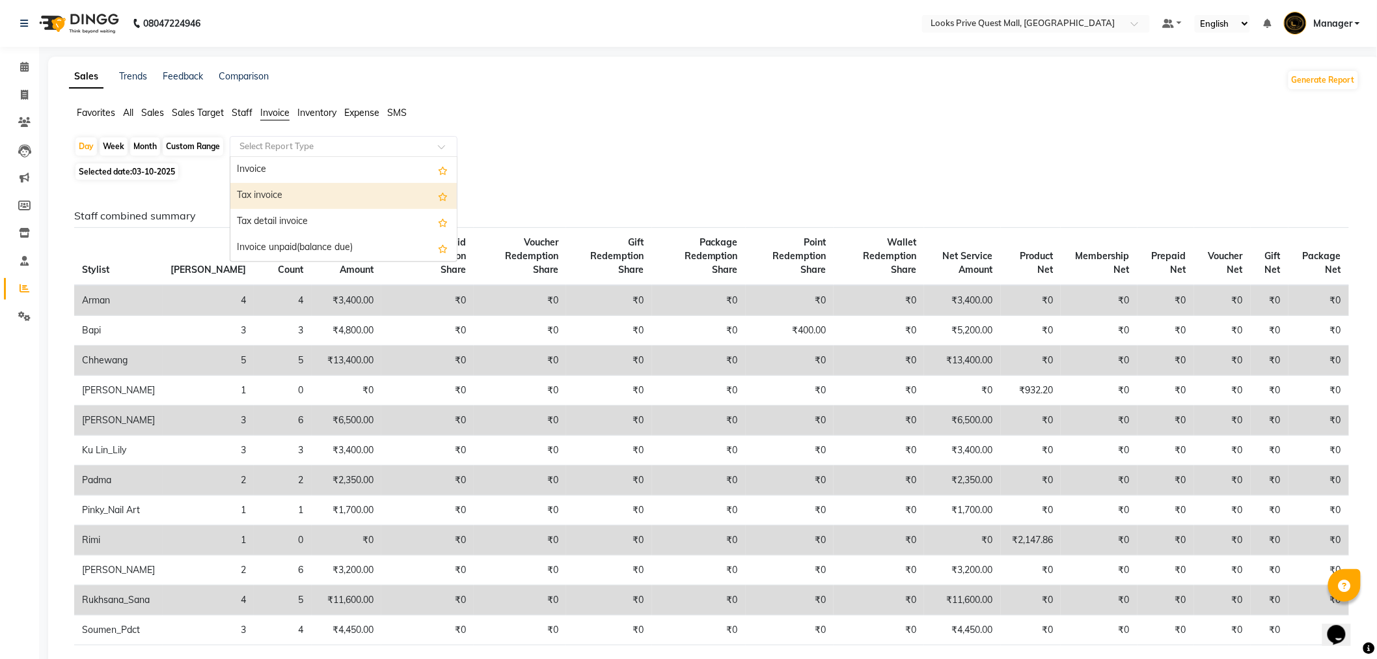
click at [322, 186] on div "Tax invoice" at bounding box center [343, 196] width 226 height 26
select select "full_report"
select select "pdf"
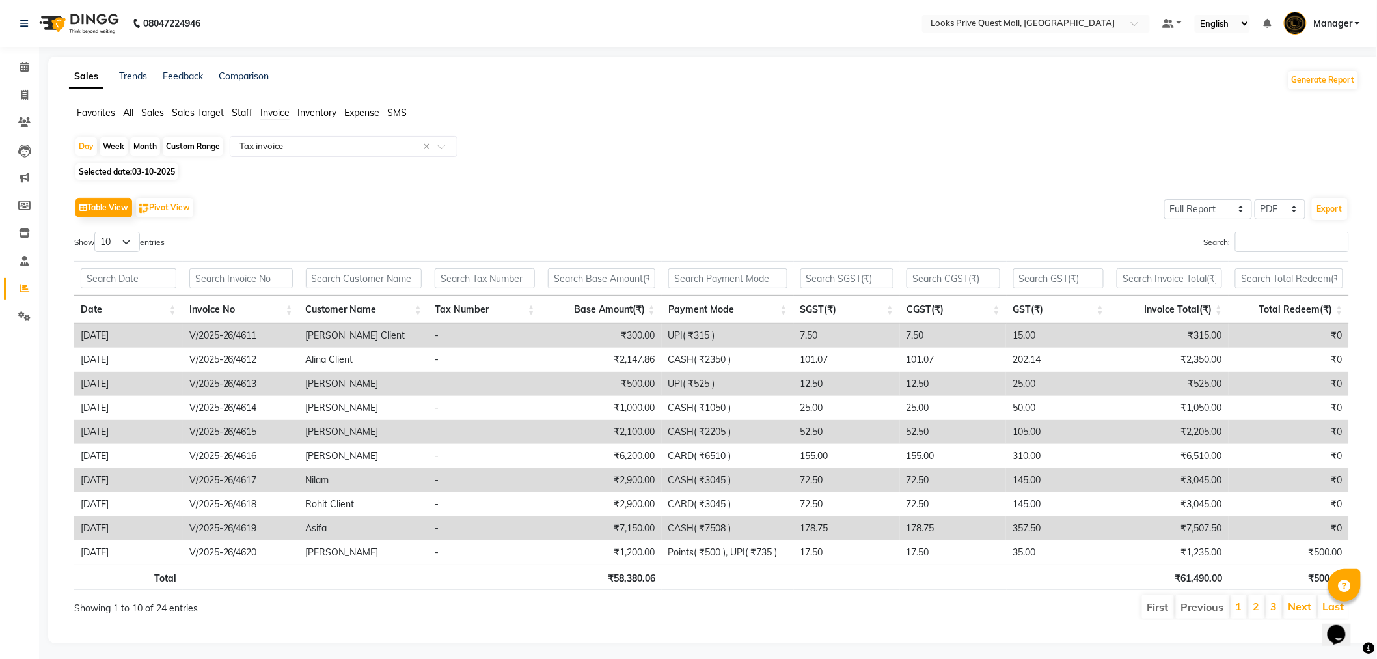
click at [241, 118] on li "Staff" at bounding box center [242, 113] width 21 height 14
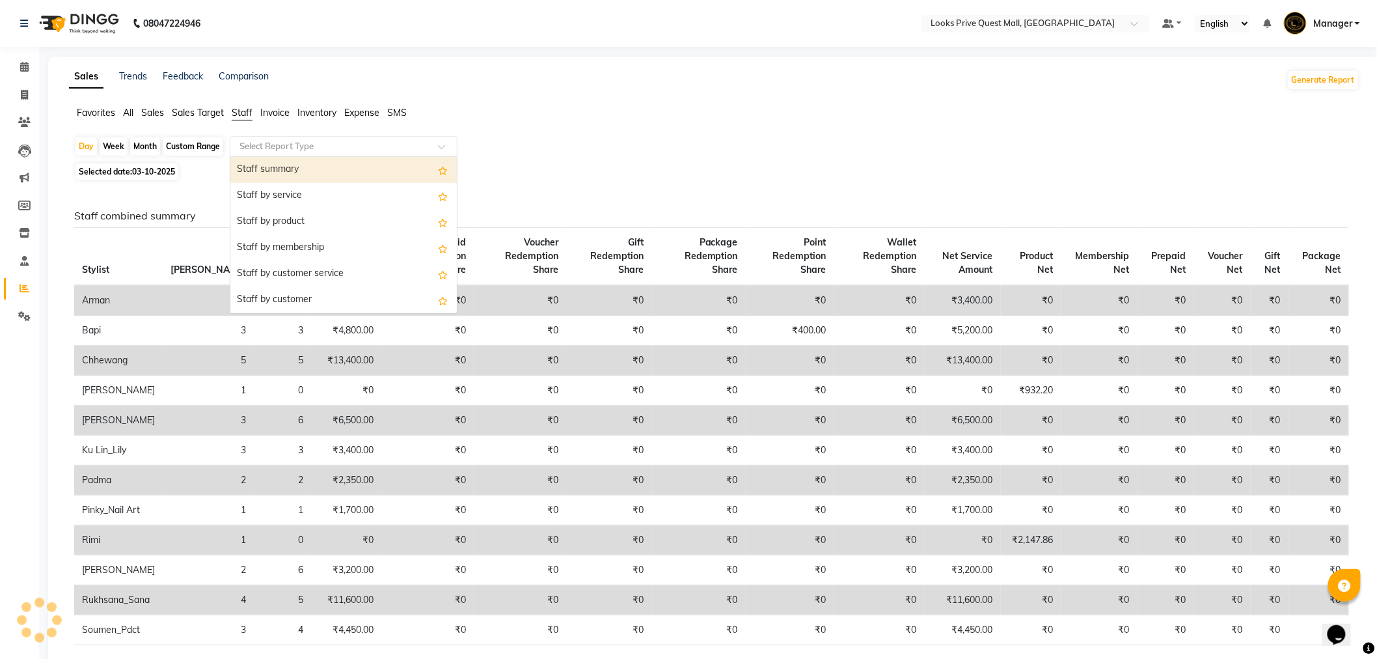
click at [262, 141] on input "text" at bounding box center [330, 146] width 187 height 13
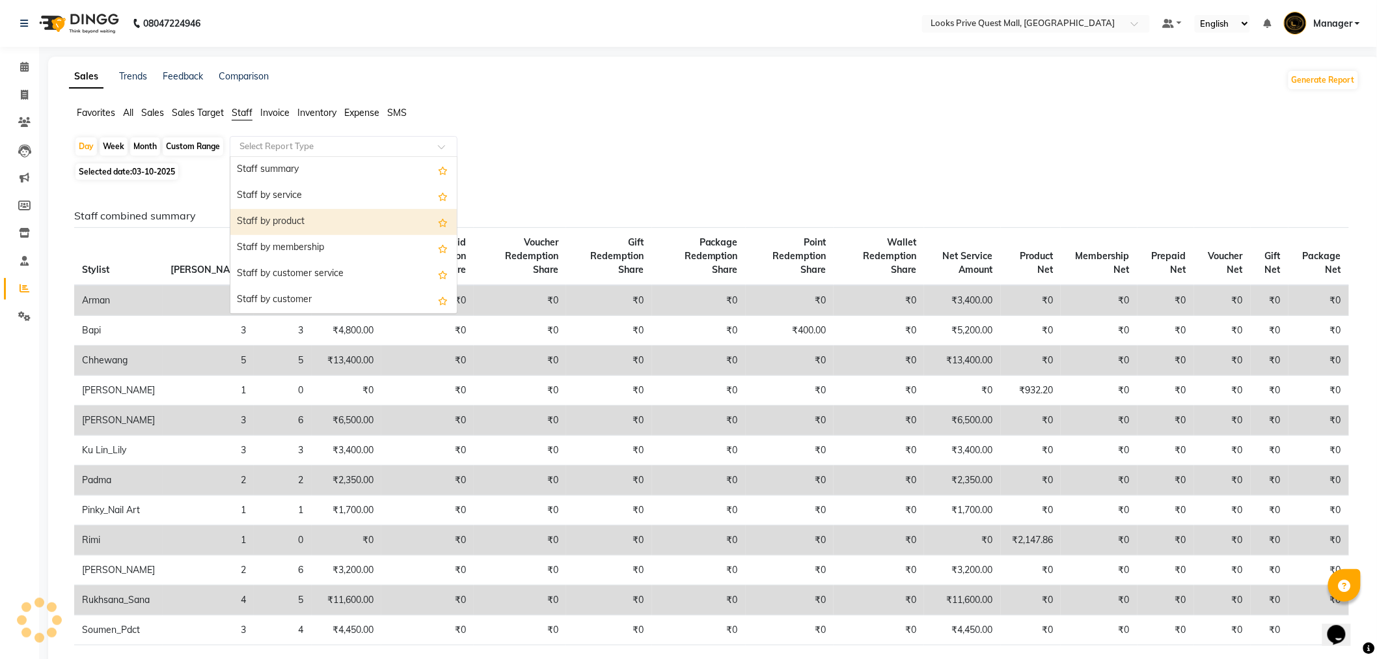
click at [284, 224] on div "Staff by product" at bounding box center [343, 222] width 226 height 26
select select "full_report"
select select "pdf"
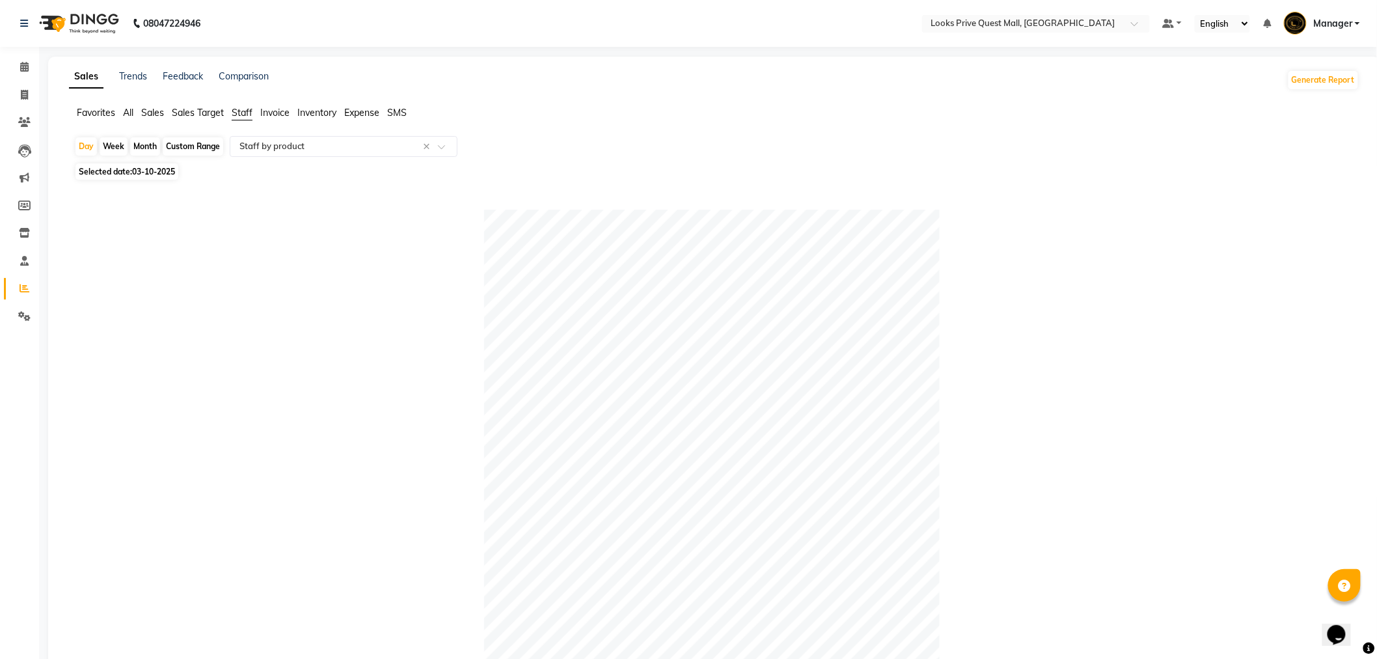
click at [367, 115] on span "Expense" at bounding box center [361, 113] width 35 height 12
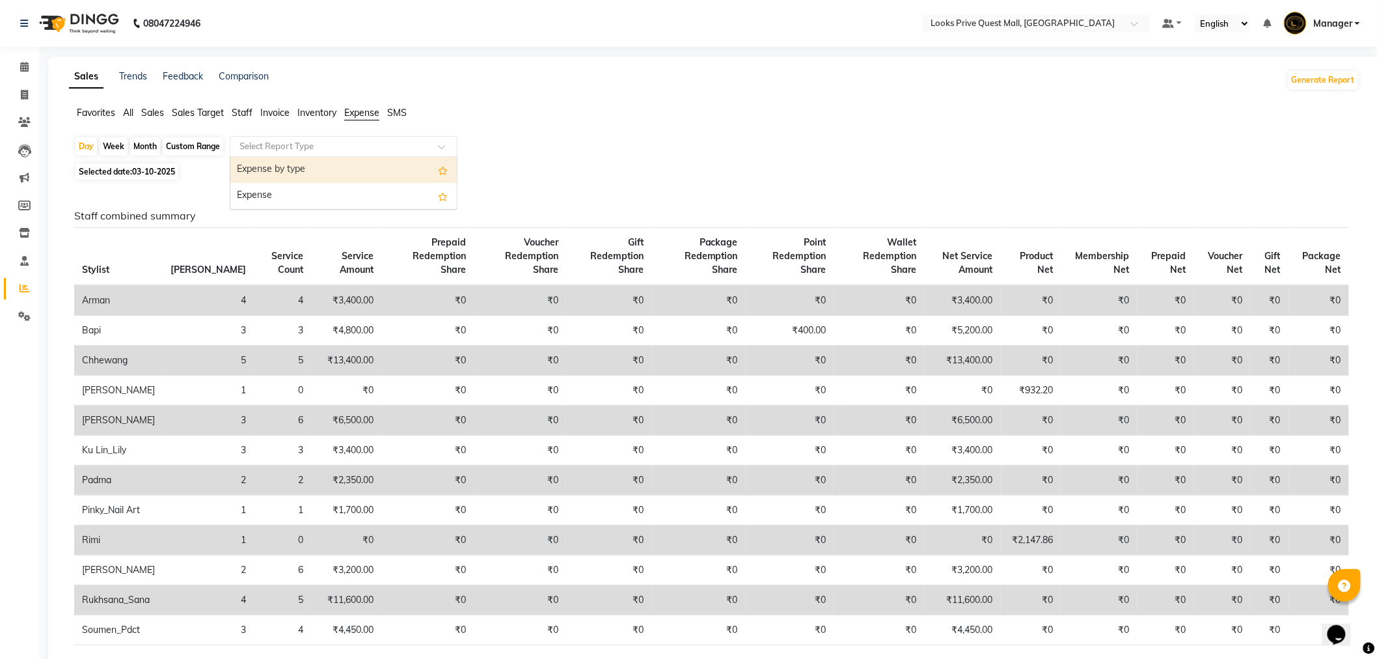
click at [368, 152] on input "text" at bounding box center [330, 146] width 187 height 13
click at [368, 202] on div "Expense" at bounding box center [343, 196] width 226 height 26
select select "full_report"
select select "pdf"
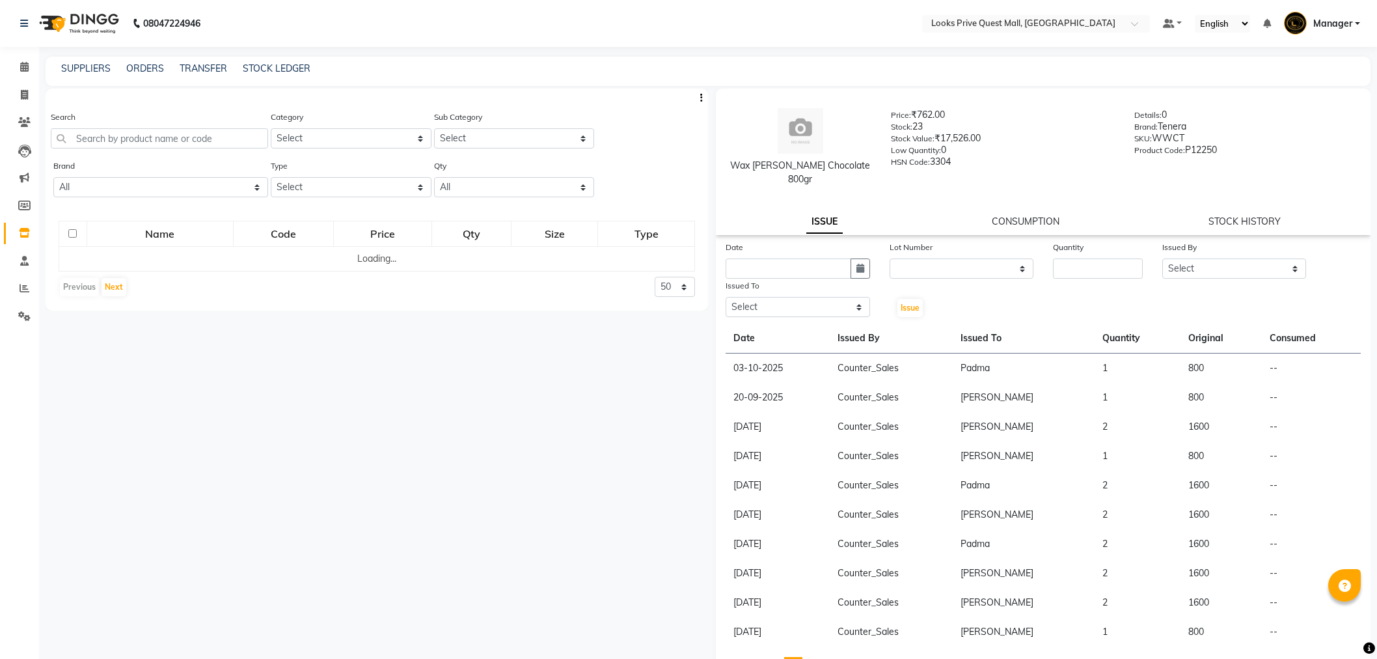
select select
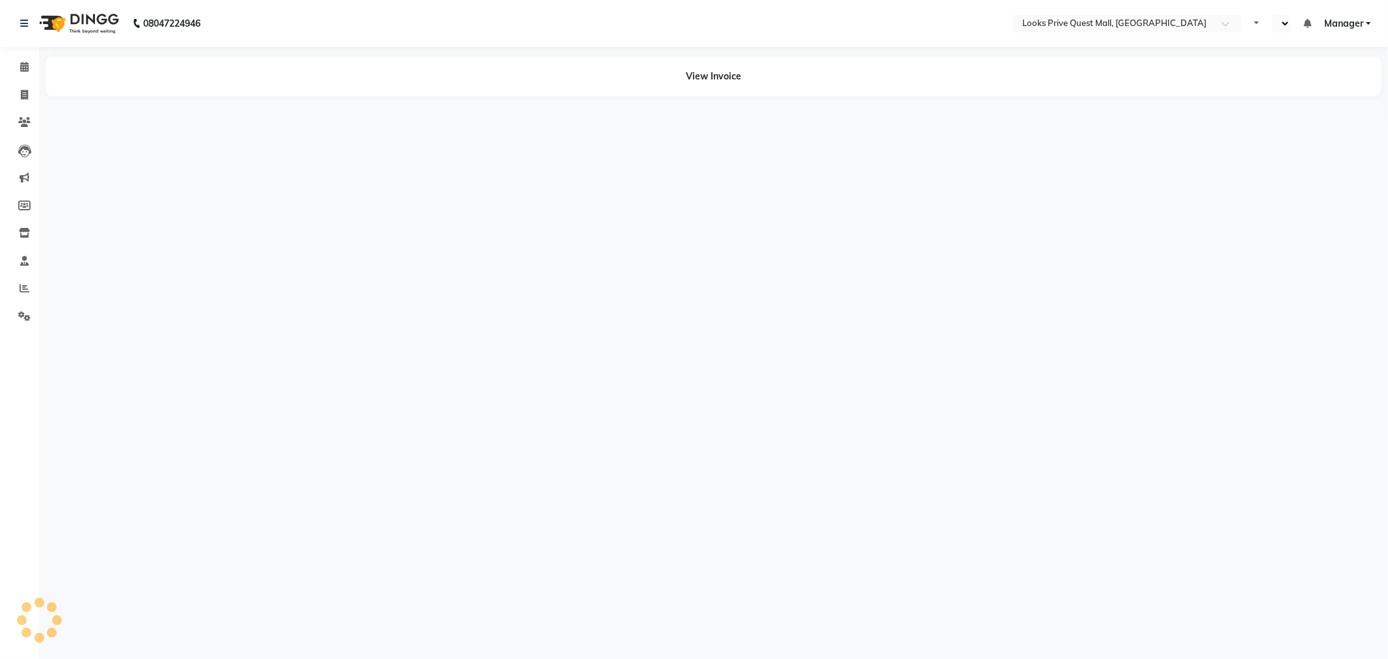
select select "en"
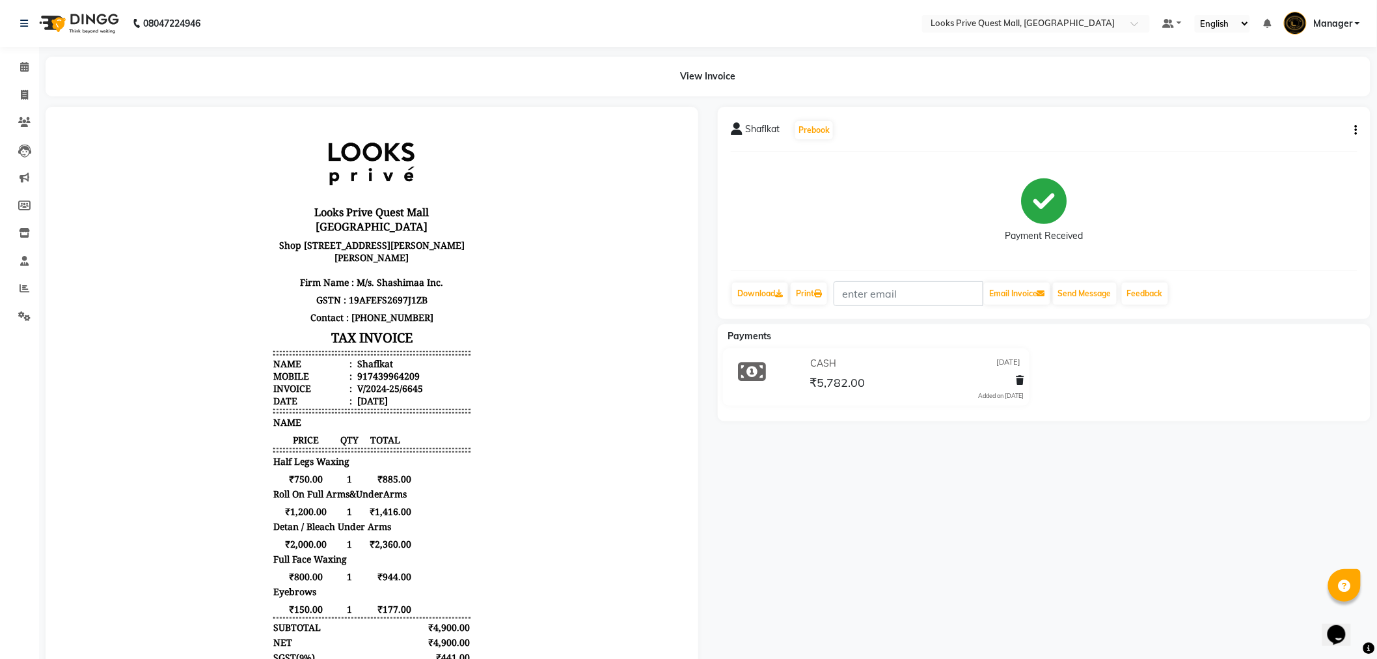
click at [1355, 131] on icon "button" at bounding box center [1356, 130] width 3 height 1
click at [1321, 134] on div "Edit Item Staff" at bounding box center [1291, 138] width 89 height 16
select select
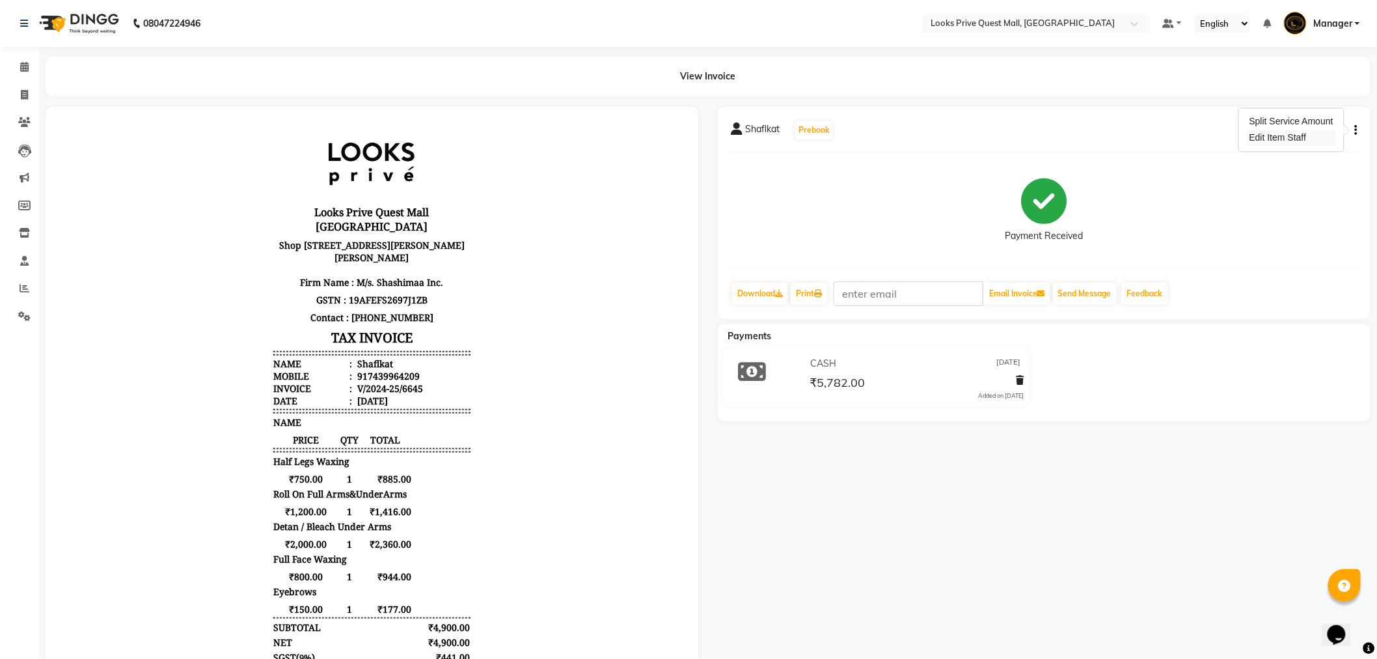
select select
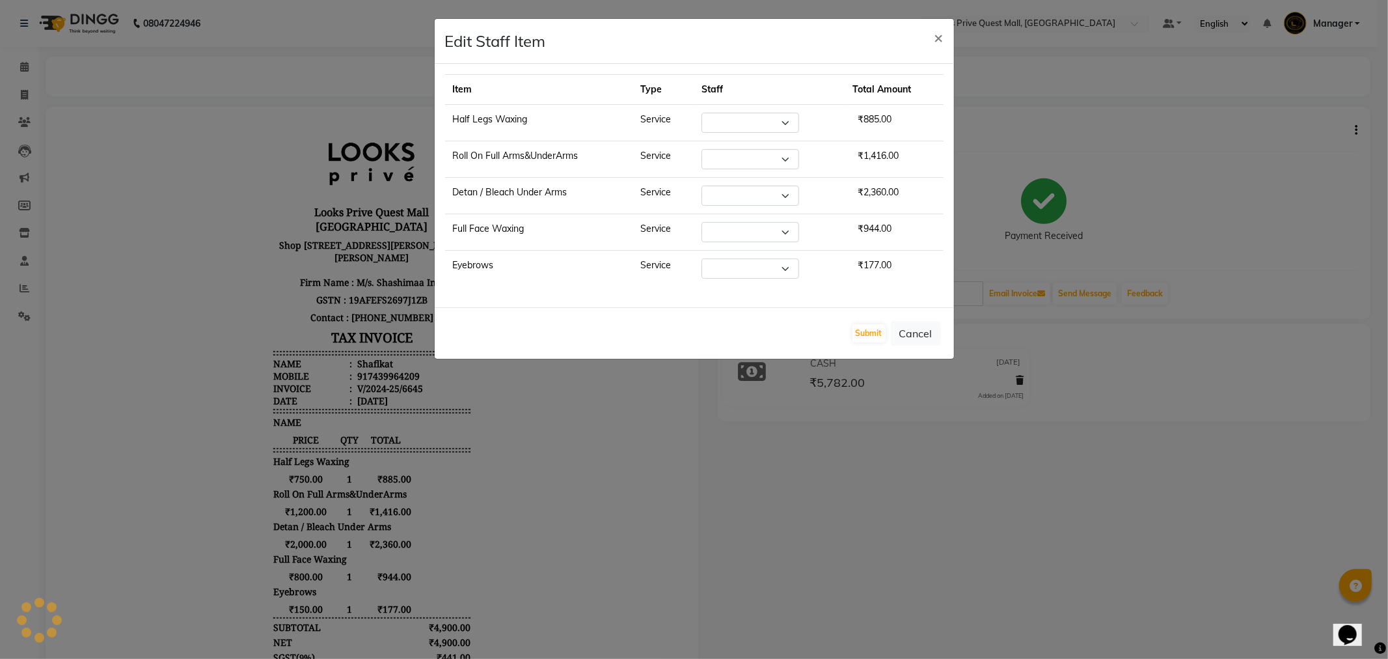
select select "65335"
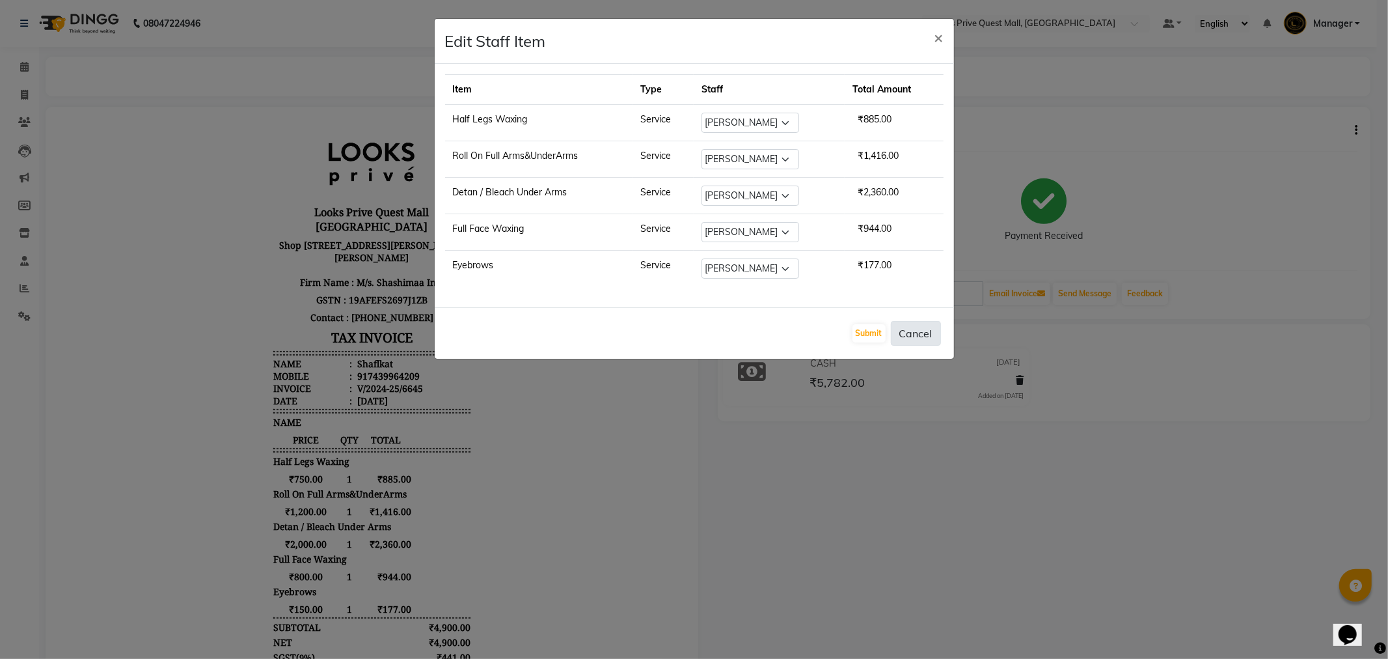
click at [931, 333] on button "Cancel" at bounding box center [916, 333] width 50 height 25
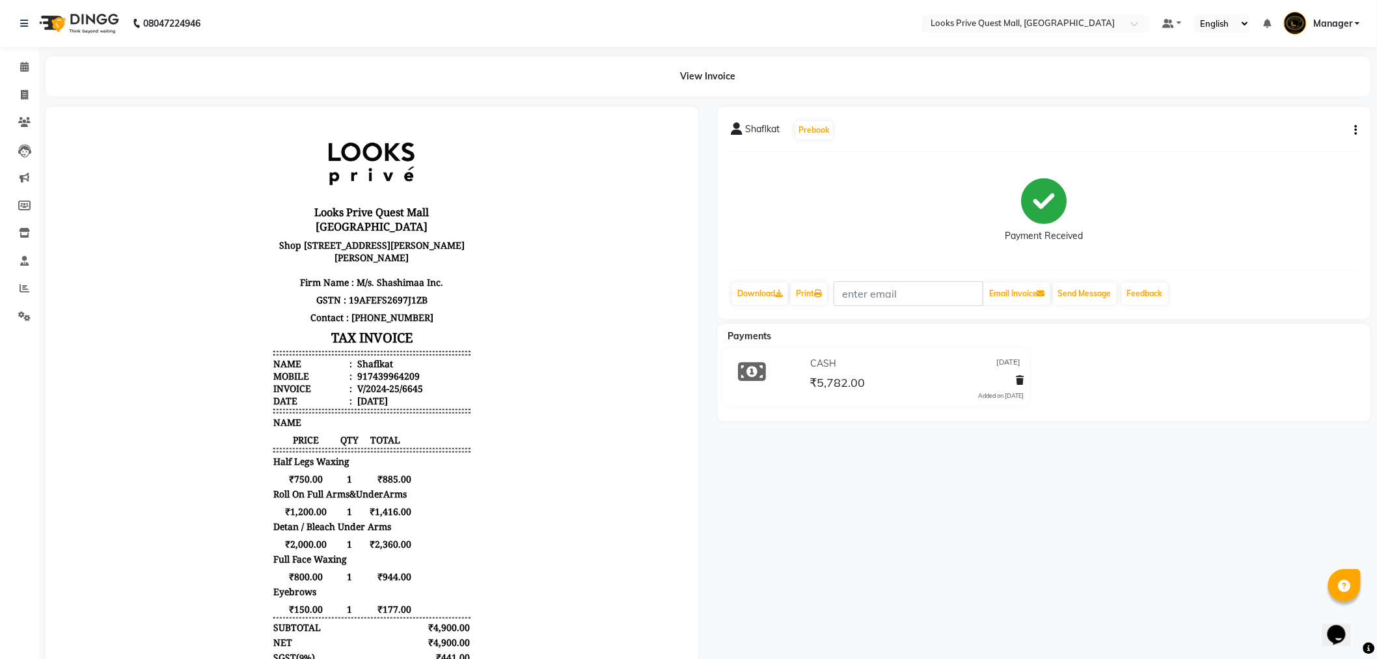
click at [809, 529] on div "Shaflkat Prebook Payment Received Download Print Email Invoice Send Message Fee…" at bounding box center [1044, 456] width 672 height 698
